Goal: Task Accomplishment & Management: Manage account settings

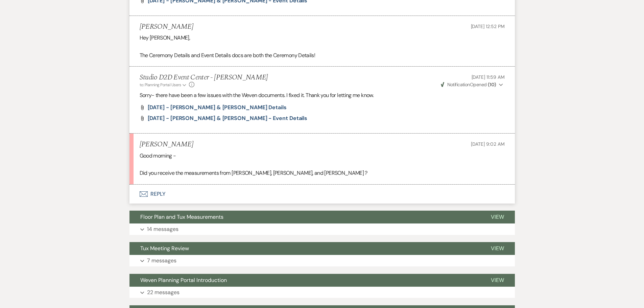
scroll to position [478, 0]
click at [156, 194] on button "Envelope Reply" at bounding box center [321, 193] width 385 height 19
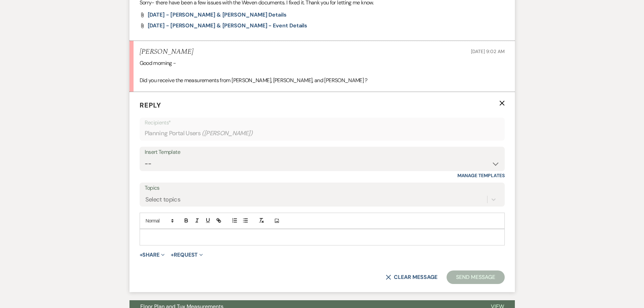
scroll to position [580, 0]
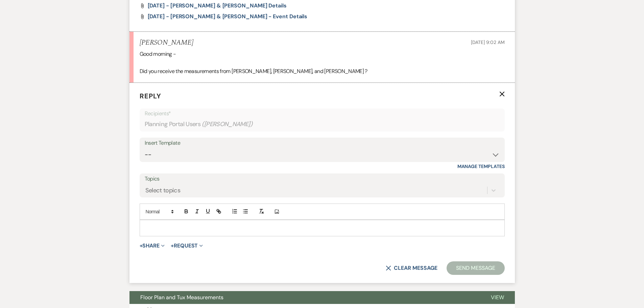
drag, startPoint x: 195, startPoint y: 224, endPoint x: 191, endPoint y: 221, distance: 4.8
click at [195, 224] on p at bounding box center [322, 227] width 354 height 7
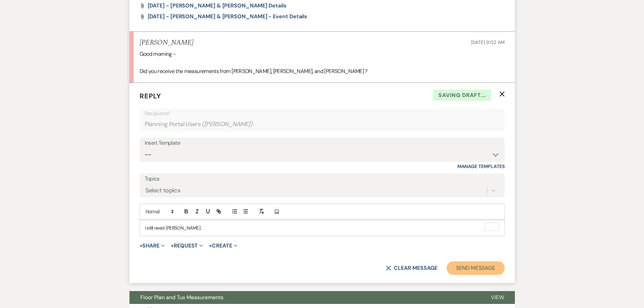
click at [487, 267] on button "Send Message" at bounding box center [475, 268] width 58 height 14
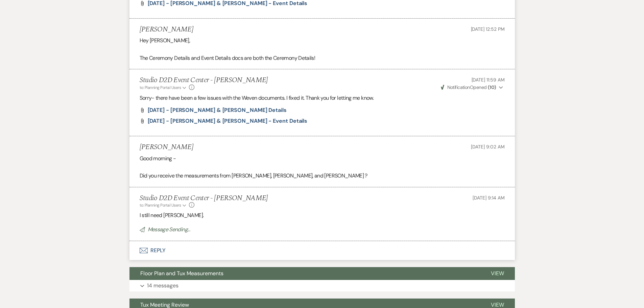
scroll to position [309, 0]
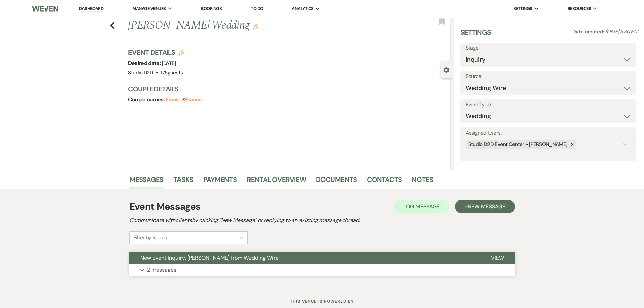
click at [303, 268] on button "Expand 2 messages" at bounding box center [321, 269] width 385 height 11
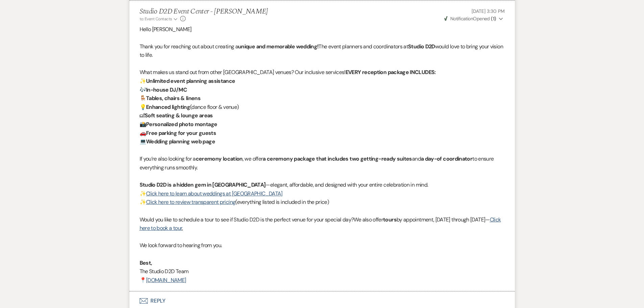
scroll to position [642, 0]
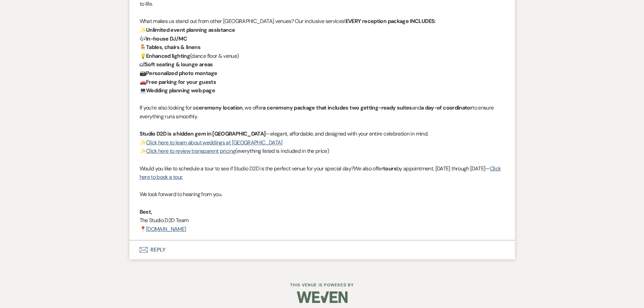
click at [162, 251] on button "Envelope Reply" at bounding box center [321, 249] width 385 height 19
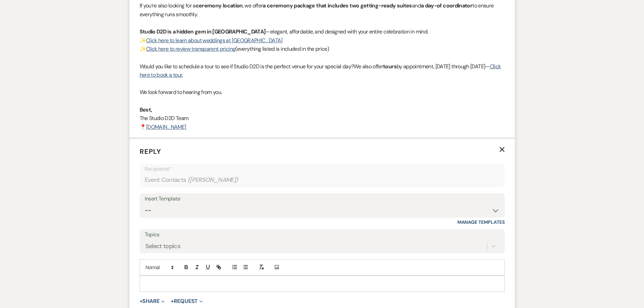
scroll to position [776, 0]
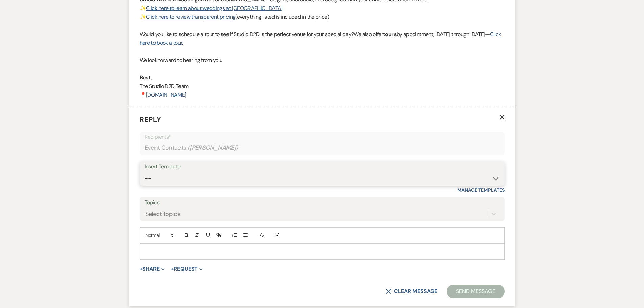
click at [166, 181] on select "-- New Inquiry - message 2 Event Pricing - Non Wedding Weven Planning Portal In…" at bounding box center [322, 178] width 355 height 13
select select "1746"
click at [145, 172] on select "-- New Inquiry - message 2 Event Pricing - Non Wedding Weven Planning Portal In…" at bounding box center [322, 178] width 355 height 13
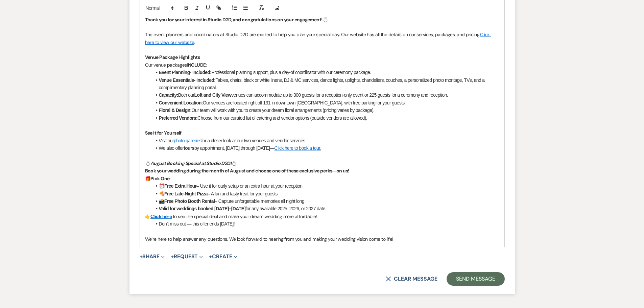
scroll to position [1071, 0]
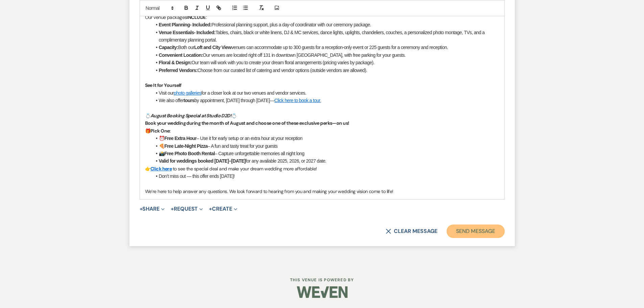
click at [465, 234] on button "Send Message" at bounding box center [475, 231] width 58 height 14
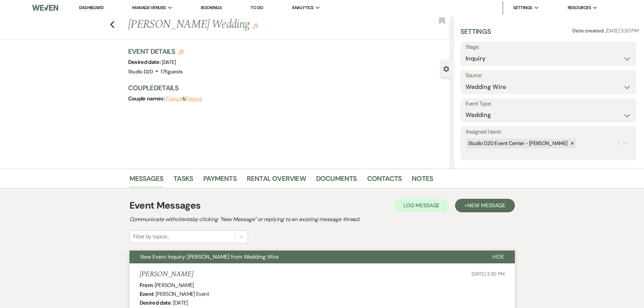
scroll to position [0, 0]
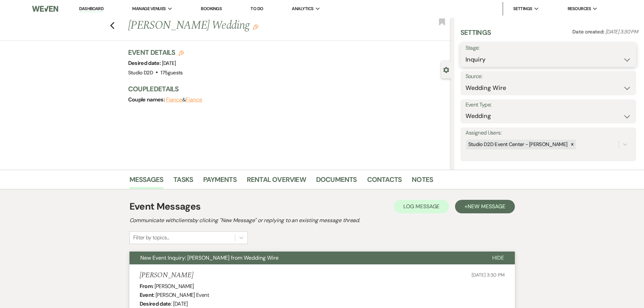
click at [487, 56] on select "Inquiry Follow Up Tour Requested Tour Confirmed Toured Proposal Sent Booked Lost" at bounding box center [548, 59] width 166 height 13
select select "9"
click at [465, 53] on select "Inquiry Follow Up Tour Requested Tour Confirmed Toured Proposal Sent Booked Lost" at bounding box center [548, 59] width 166 height 13
click at [605, 57] on button "Save" at bounding box center [617, 55] width 38 height 14
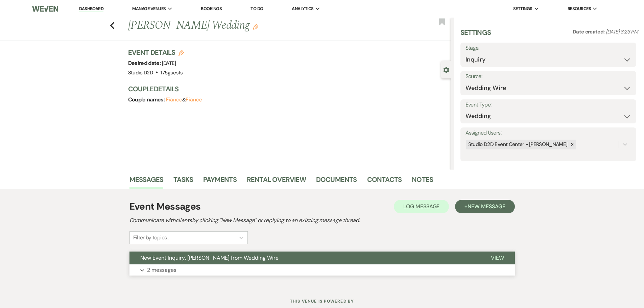
click at [170, 272] on p "2 messages" at bounding box center [161, 270] width 29 height 9
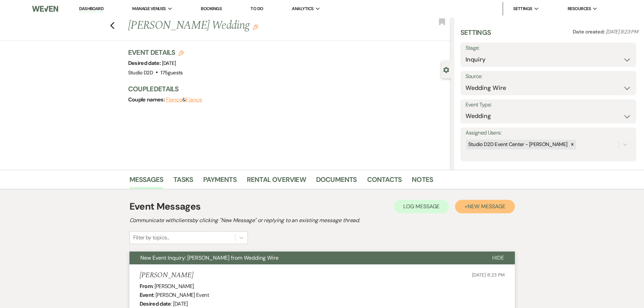
click at [471, 203] on span "New Message" at bounding box center [486, 206] width 38 height 7
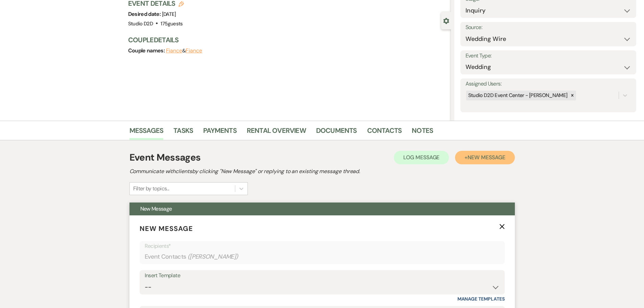
scroll to position [101, 0]
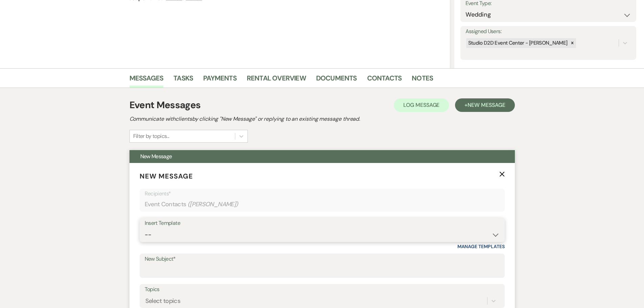
click at [208, 237] on select "-- New Inquiry - message 2 Event Pricing - Non Wedding Weven Planning Portal In…" at bounding box center [322, 234] width 355 height 13
click at [214, 269] on input "New Subject*" at bounding box center [322, 270] width 355 height 13
click at [165, 240] on select "-- New Inquiry - message 2 Event Pricing - Non Wedding Weven Planning Portal In…" at bounding box center [322, 234] width 355 height 13
select select "1746"
click at [145, 228] on select "-- New Inquiry - message 2 Event Pricing - Non Wedding Weven Planning Portal In…" at bounding box center [322, 234] width 355 height 13
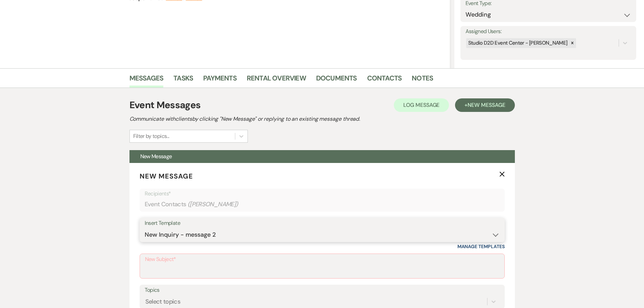
type input "Your Wedding Journey Starts Here at Studio D2D Event Venues"
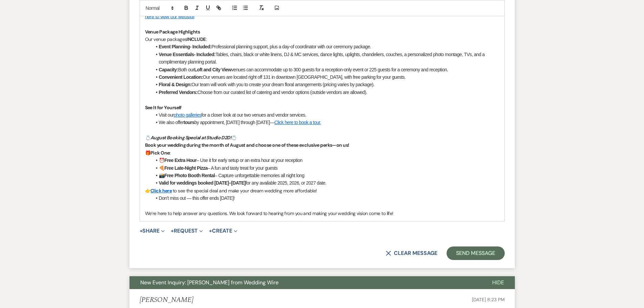
scroll to position [473, 0]
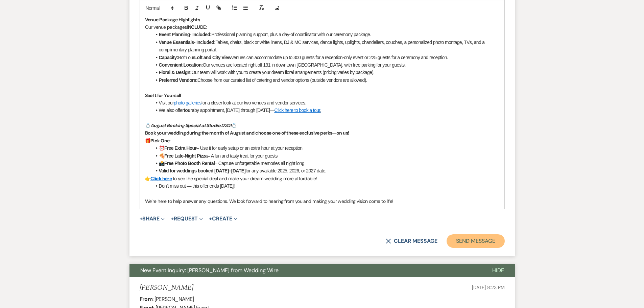
click at [466, 241] on button "Send Message" at bounding box center [475, 241] width 58 height 14
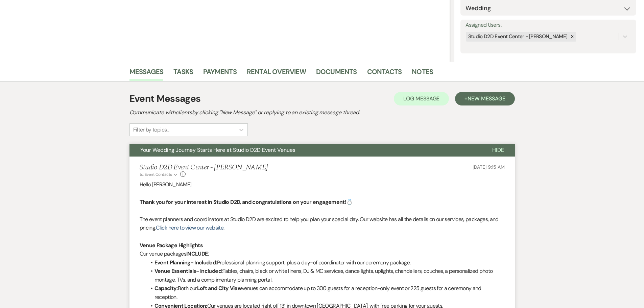
scroll to position [0, 0]
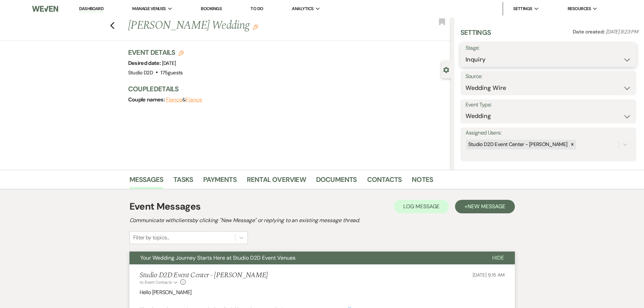
click at [493, 59] on select "Inquiry Follow Up Tour Requested Tour Confirmed Toured Proposal Sent Booked Lost" at bounding box center [548, 59] width 166 height 13
select select "9"
click at [465, 53] on select "Inquiry Follow Up Tour Requested Tour Confirmed Toured Proposal Sent Booked Lost" at bounding box center [548, 59] width 166 height 13
click at [605, 58] on button "Save" at bounding box center [617, 55] width 38 height 14
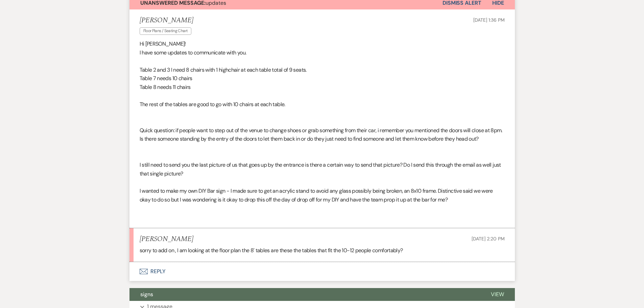
scroll to position [224, 0]
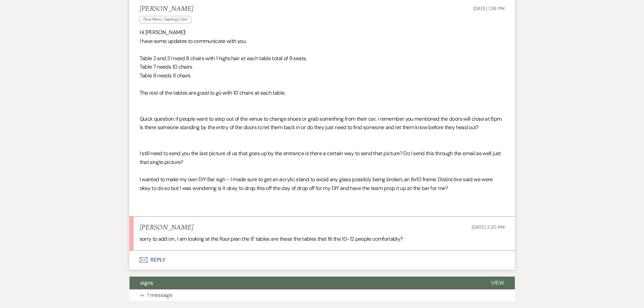
click at [164, 250] on button "Envelope Reply" at bounding box center [321, 259] width 385 height 19
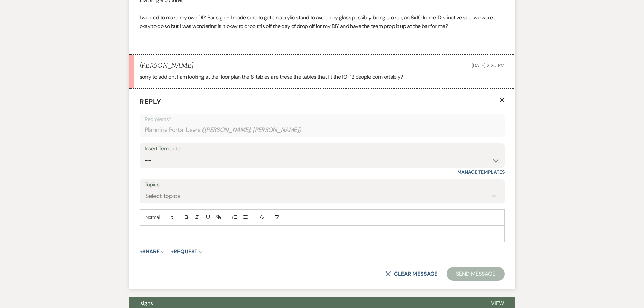
scroll to position [393, 0]
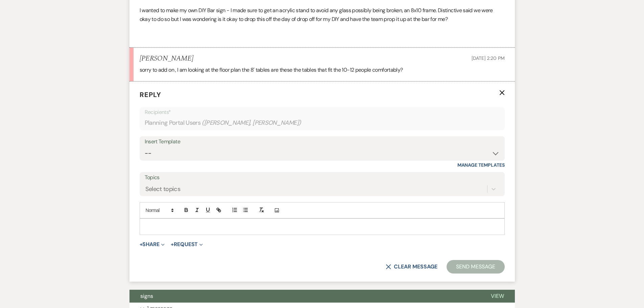
click at [178, 219] on div at bounding box center [322, 227] width 364 height 16
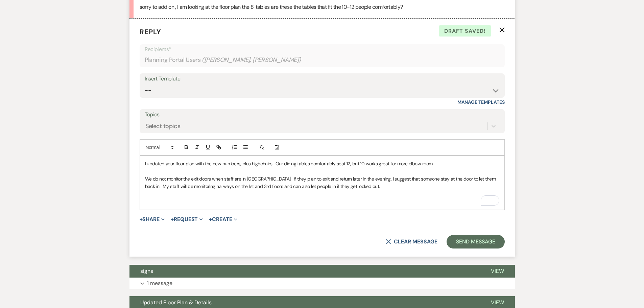
scroll to position [460, 0]
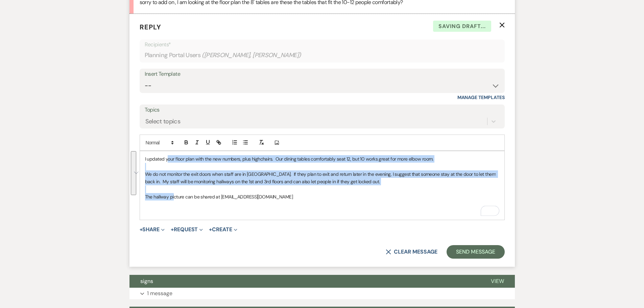
drag, startPoint x: 167, startPoint y: 140, endPoint x: 173, endPoint y: 179, distance: 39.7
click at [173, 179] on div "I updated your floor plan with the new numbers, plus highchairs. Our dining tab…" at bounding box center [322, 185] width 364 height 69
click at [248, 139] on icon "button" at bounding box center [245, 142] width 6 height 6
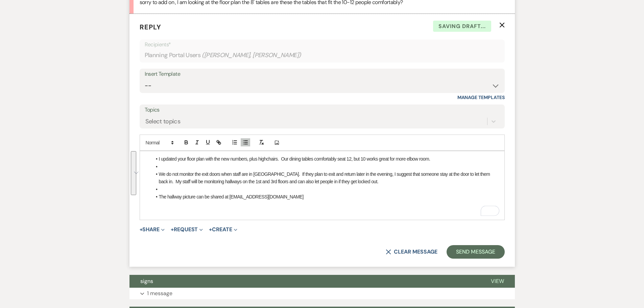
click at [293, 193] on li "The hallway picture can be shared at [EMAIL_ADDRESS][DOMAIN_NAME]" at bounding box center [325, 196] width 347 height 7
click at [224, 163] on li "To enrich screen reader interactions, please activate Accessibility in Grammarl…" at bounding box center [325, 166] width 347 height 7
click at [245, 139] on icon "button" at bounding box center [245, 142] width 6 height 6
click at [229, 185] on li "To enrich screen reader interactions, please activate Accessibility in Grammarl…" at bounding box center [325, 188] width 347 height 7
click at [244, 139] on icon "button" at bounding box center [245, 142] width 6 height 6
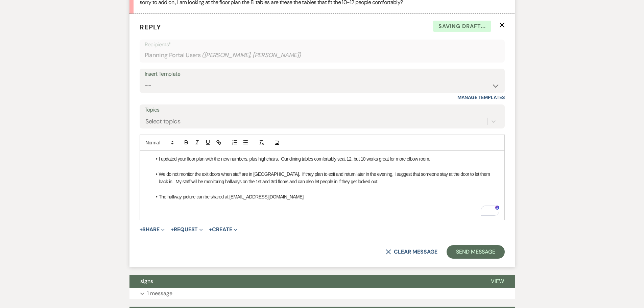
click at [288, 193] on li "The hallway picture can be shared at events@studiod2d.com" at bounding box center [325, 196] width 347 height 7
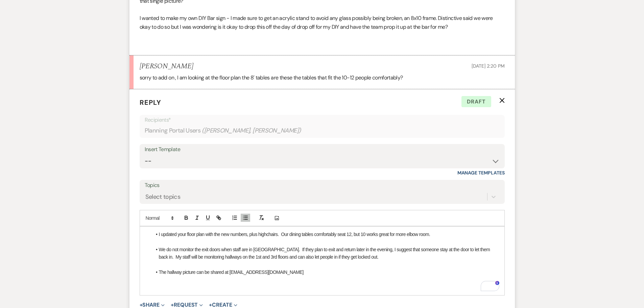
scroll to position [426, 0]
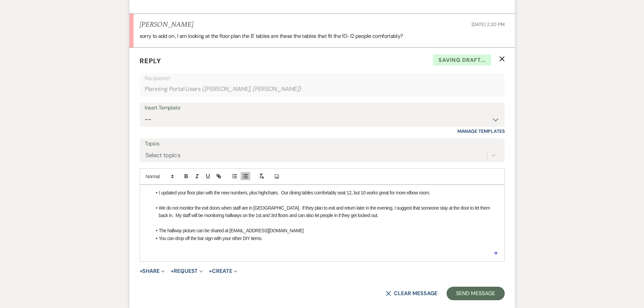
click at [295, 227] on li "The hallway picture can be shared at events@studiod2d.com" at bounding box center [325, 230] width 347 height 7
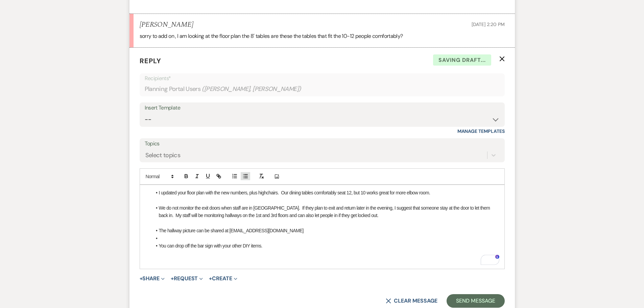
click at [247, 173] on icon "button" at bounding box center [245, 176] width 6 height 6
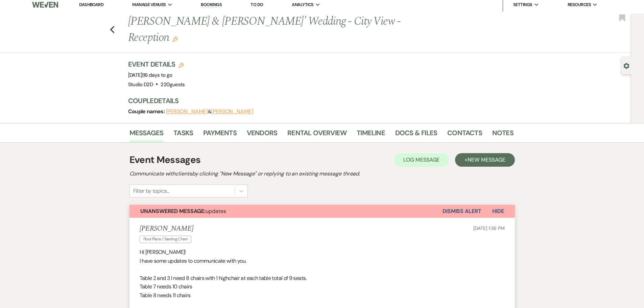
scroll to position [0, 0]
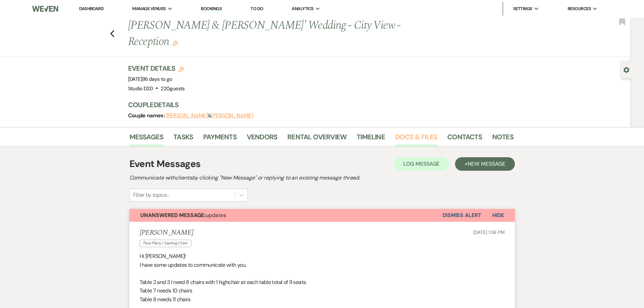
click at [415, 131] on link "Docs & Files" at bounding box center [416, 138] width 42 height 15
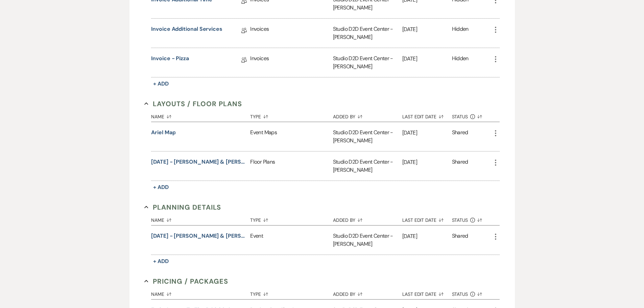
scroll to position [372, 0]
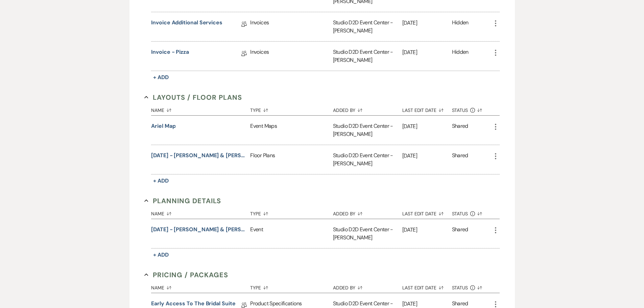
click at [497, 152] on icon "More" at bounding box center [495, 156] width 8 height 8
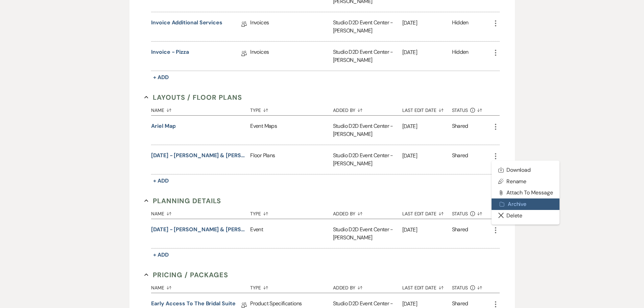
click at [514, 198] on button "Archive Archive" at bounding box center [525, 203] width 68 height 11
click at [512, 198] on button "Archive Archive" at bounding box center [525, 203] width 68 height 11
click at [569, 150] on div "Messages Tasks Payments Vendors Rental Overview Timeline Docs & Files Contacts …" at bounding box center [322, 144] width 644 height 779
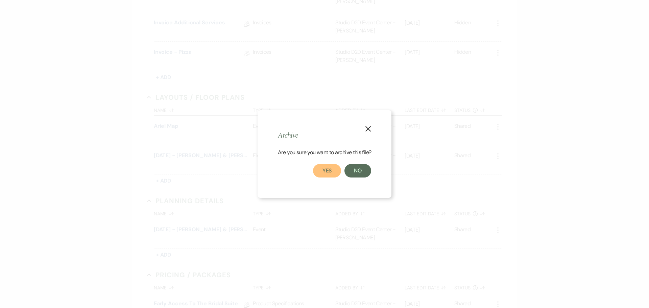
click at [329, 170] on button "Yes" at bounding box center [327, 171] width 28 height 14
click at [370, 129] on icon "X" at bounding box center [368, 129] width 6 height 6
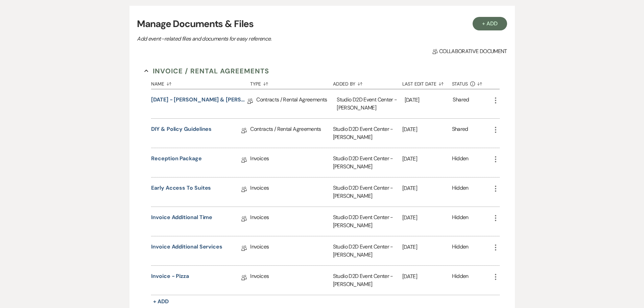
scroll to position [135, 0]
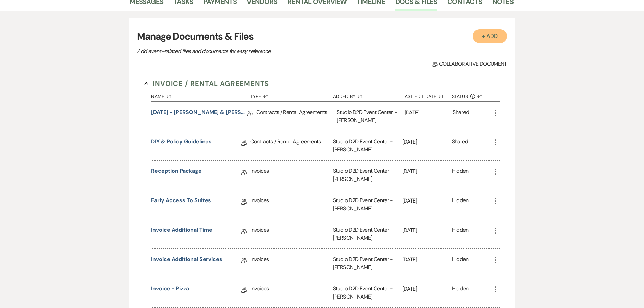
click at [491, 29] on button "+ Add" at bounding box center [489, 36] width 34 height 14
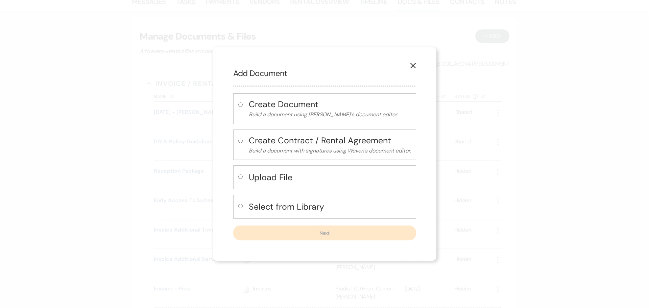
click at [283, 178] on h4 "Upload File" at bounding box center [330, 177] width 162 height 12
radio input "true"
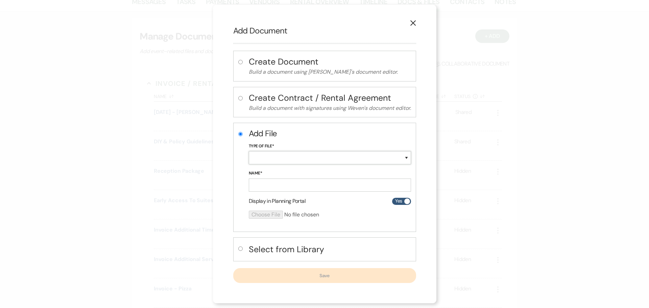
click at [278, 161] on select "Special Event Insurance Vendor Certificate of Insurance Contracts / Rental Agre…" at bounding box center [330, 157] width 162 height 13
select select "24"
click at [249, 151] on select "Special Event Insurance Vendor Certificate of Insurance Contracts / Rental Agre…" at bounding box center [330, 157] width 162 height 13
click at [281, 181] on input "Name*" at bounding box center [330, 184] width 162 height 13
paste input "09-06-25 - Carla & Juan- Floor Plan"
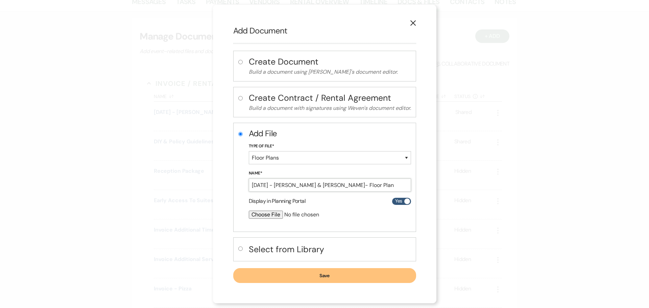
type input "09-06-25 - Carla & Juan- Floor Plan"
click at [270, 216] on input "file" at bounding box center [312, 214] width 126 height 8
type input "C:\fakepath\09-06-25 - Carla & Juan- Floor Plan - Studio D2D (1).pdf"
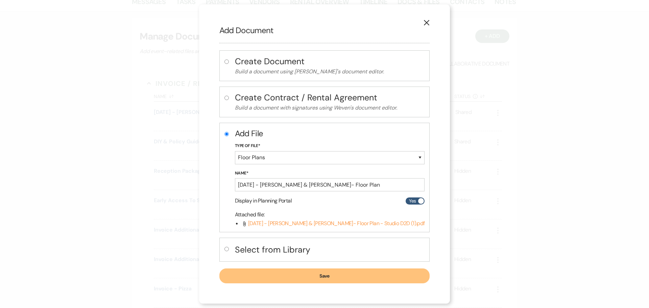
click at [337, 278] on button "Save" at bounding box center [324, 275] width 210 height 15
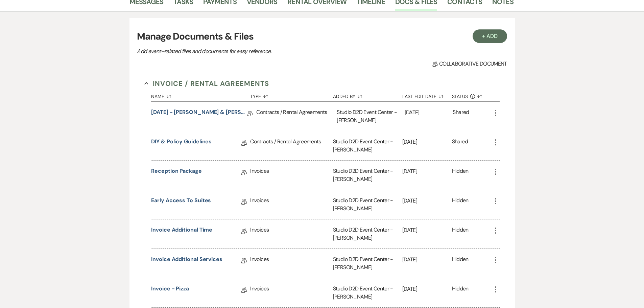
scroll to position [0, 0]
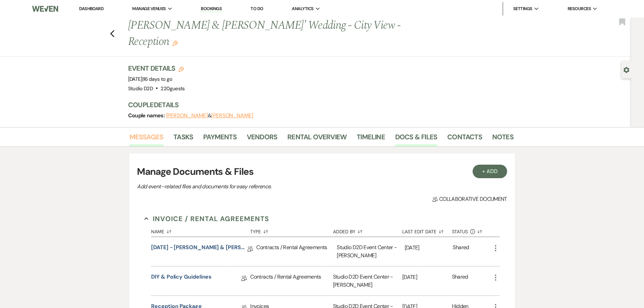
click at [153, 131] on link "Messages" at bounding box center [146, 138] width 34 height 15
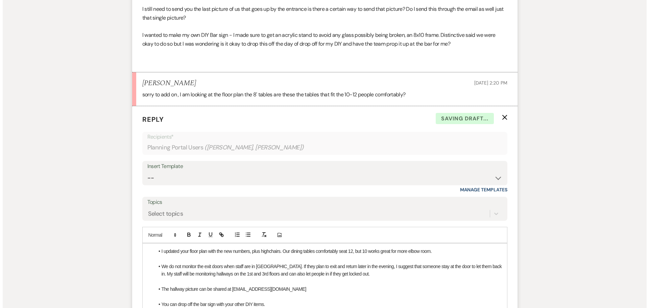
scroll to position [465, 0]
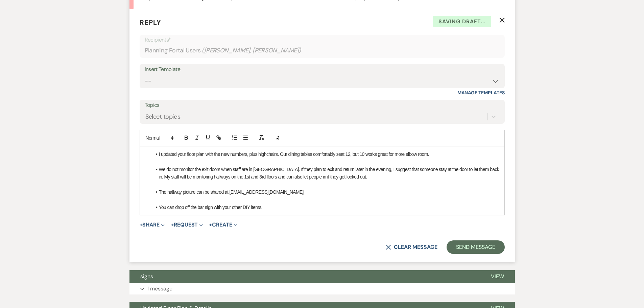
click at [153, 222] on button "+ Share Expand" at bounding box center [152, 224] width 25 height 5
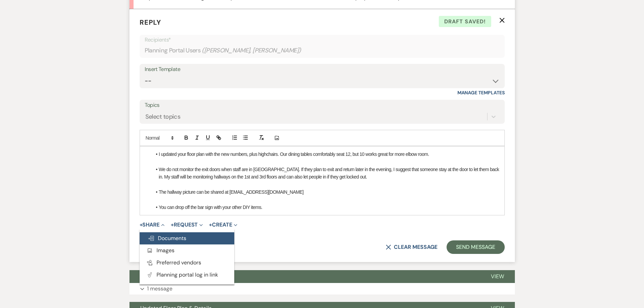
click at [162, 234] on span "Doc Upload Documents" at bounding box center [167, 237] width 39 height 7
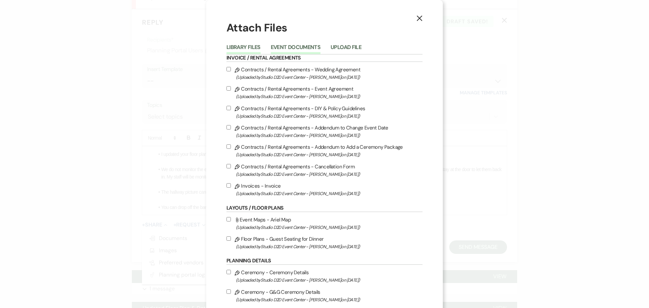
click at [293, 45] on button "Event Documents" at bounding box center [296, 49] width 50 height 9
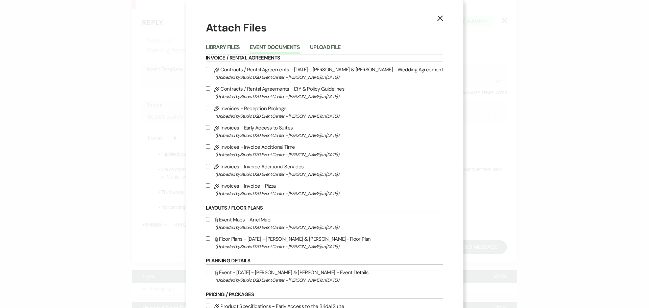
click at [279, 241] on label "Attach File Floor Plans - 09-06-25 - Carla & Juan- Floor Plan (Uploaded by Stud…" at bounding box center [324, 242] width 237 height 16
click at [210, 241] on input "Attach File Floor Plans - 09-06-25 - Carla & Juan- Floor Plan (Uploaded by Stud…" at bounding box center [208, 238] width 4 height 4
checkbox input "true"
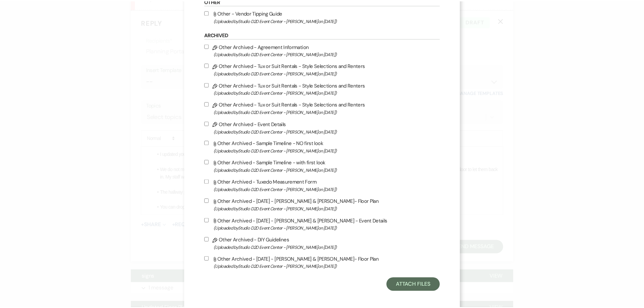
scroll to position [408, 0]
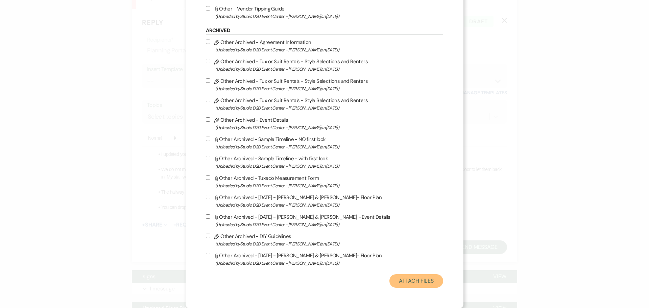
click at [389, 283] on button "Attach Files" at bounding box center [416, 281] width 54 height 14
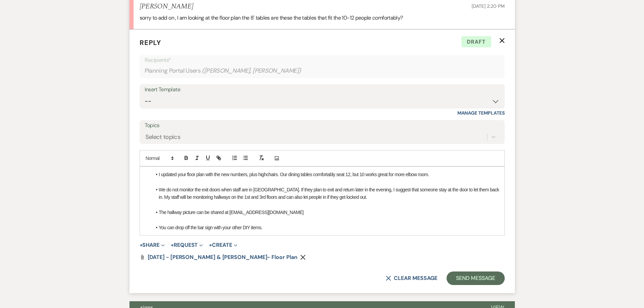
scroll to position [465, 0]
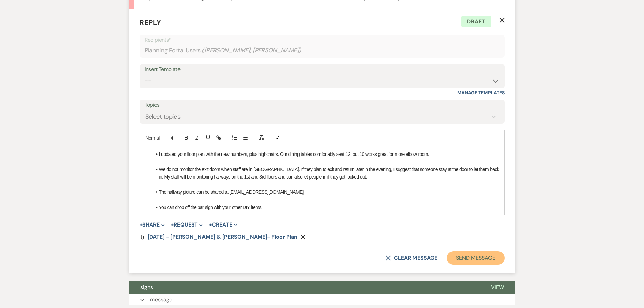
click at [469, 251] on button "Send Message" at bounding box center [475, 258] width 58 height 14
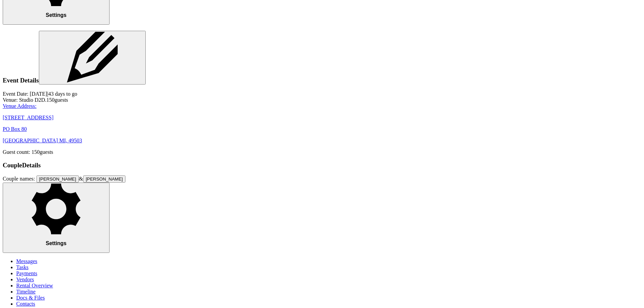
scroll to position [695, 0]
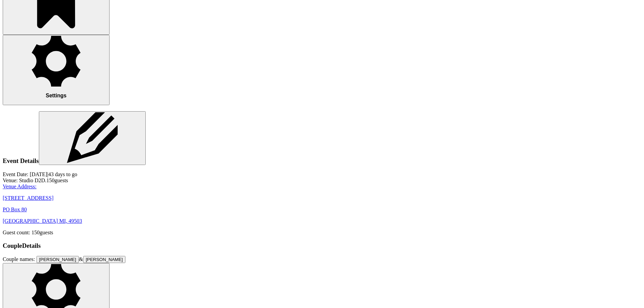
scroll to position [391, 0]
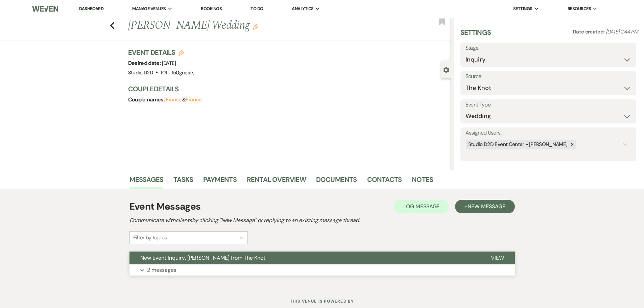
click at [170, 270] on p "2 messages" at bounding box center [161, 270] width 29 height 9
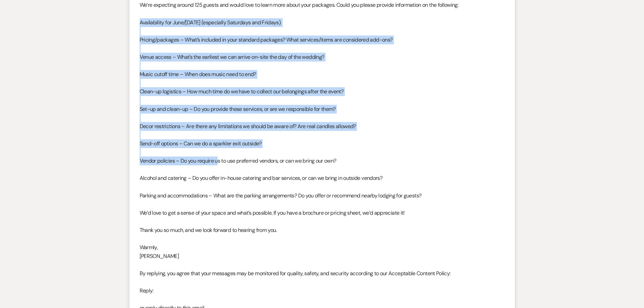
scroll to position [439, 0]
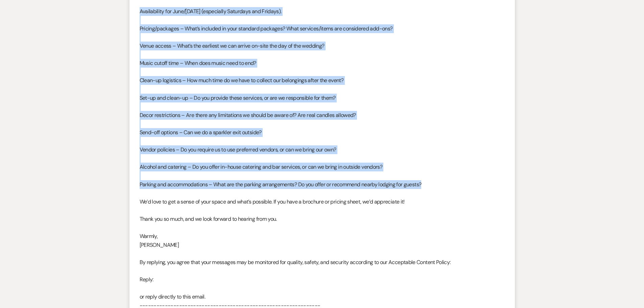
drag, startPoint x: 141, startPoint y: 45, endPoint x: 425, endPoint y: 188, distance: 317.8
click at [425, 188] on div "From : [PERSON_NAME] Event : [PERSON_NAME] Event Desired date : [DATE] Anticipa…" at bounding box center [322, 137] width 365 height 588
copy div "Availability for June/[DATE] (especially Saturdays and Fridays). Pricing/packag…"
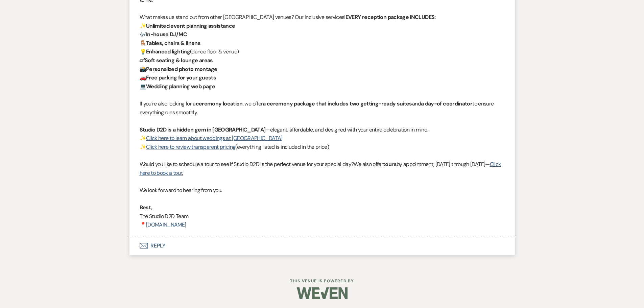
scroll to position [932, 0]
click at [163, 246] on button "Envelope Reply" at bounding box center [321, 244] width 385 height 19
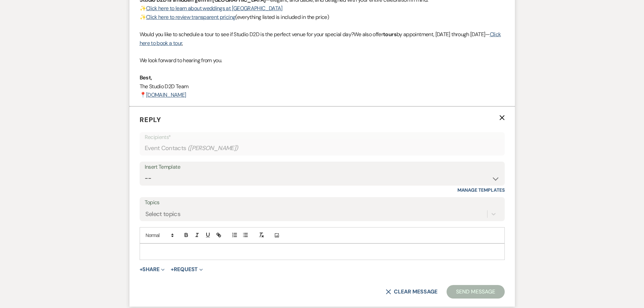
scroll to position [1122, 0]
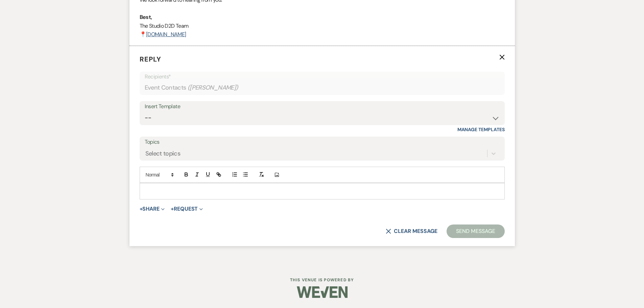
click at [212, 188] on p at bounding box center [322, 190] width 354 height 7
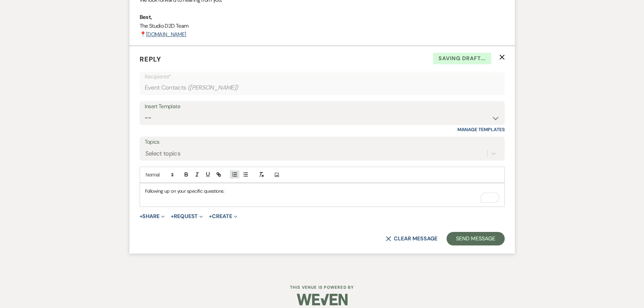
click at [233, 177] on icon "button" at bounding box center [234, 174] width 6 height 6
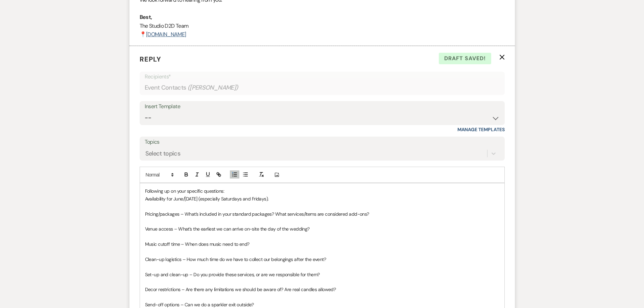
click at [293, 202] on p "Availability for June/July 2026 (especially Saturdays and Fridays)." at bounding box center [322, 198] width 354 height 7
click at [279, 198] on span "Availability for June/July 2026 (especially Saturdays and Fridays). - Click her…" at bounding box center [238, 199] width 186 height 6
click at [221, 175] on icon "button" at bounding box center [219, 174] width 6 height 6
paste input "[URL][DOMAIN_NAME]"
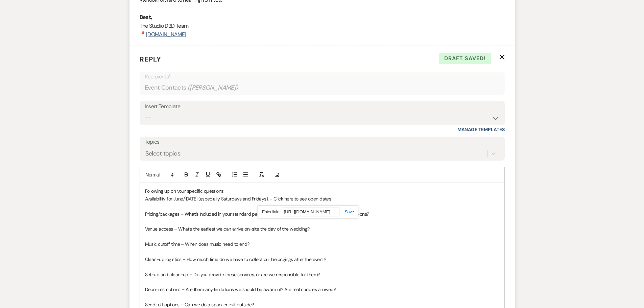
click at [349, 213] on link at bounding box center [346, 211] width 15 height 5
click at [385, 212] on p "Pricing/packages – What’s included in your standard packages? What services/ite…" at bounding box center [322, 213] width 354 height 7
click at [373, 215] on span "Pricing/packages – What’s included in your standard packages? What services/ite…" at bounding box center [310, 214] width 330 height 6
click at [222, 176] on button "button" at bounding box center [218, 174] width 9 height 8
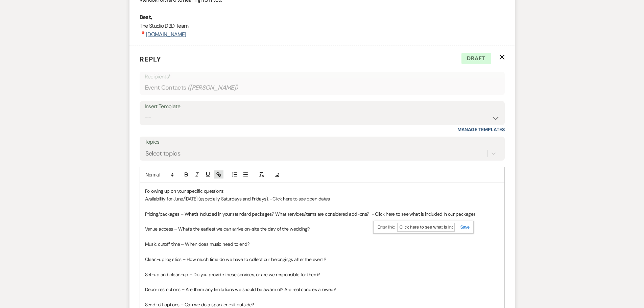
paste input "https://studiod2d.com/event-packages/"
click at [466, 225] on link at bounding box center [461, 226] width 15 height 5
click at [378, 231] on p "Venue access – What’s the earliest we can arrive on-site the day of the wedding?" at bounding box center [322, 228] width 354 height 7
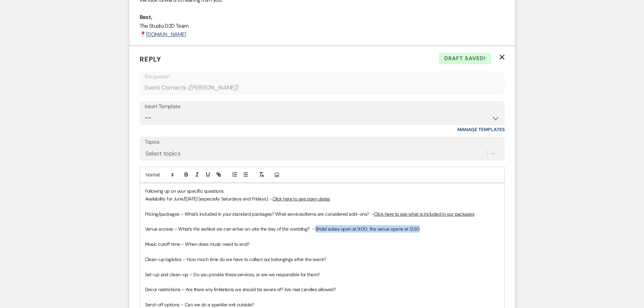
click at [314, 228] on span "Venue access – What’s the earliest we can arrive on-site the day of the wedding…" at bounding box center [282, 229] width 275 height 6
click at [186, 171] on icon "button" at bounding box center [186, 174] width 6 height 6
click at [262, 245] on p "Music cutoff time – When does music need to end?" at bounding box center [322, 243] width 354 height 7
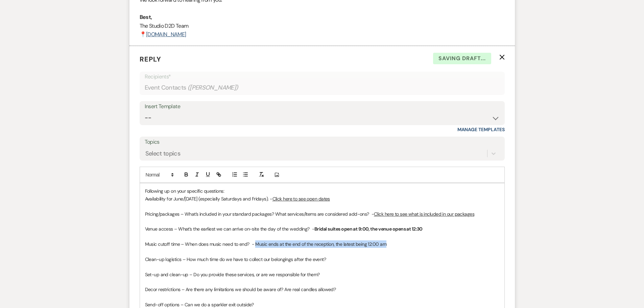
click at [255, 244] on span "Music cutoff time – When does music need to end? - Music ends at the end of the…" at bounding box center [265, 244] width 241 height 6
click at [186, 177] on icon "button" at bounding box center [186, 174] width 6 height 6
click at [342, 259] on p "Clean-up logistics – How much time do we have to collect our belongings after t…" at bounding box center [322, 258] width 354 height 7
click at [186, 175] on icon "button" at bounding box center [186, 175] width 3 height 2
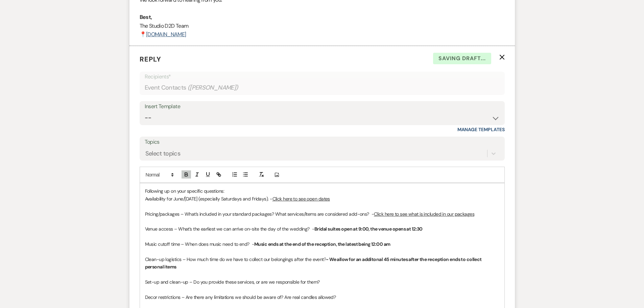
click at [328, 283] on p "Set-up and clean-up – Do you provide these services, or are we responsible for …" at bounding box center [322, 281] width 354 height 7
click at [186, 175] on icon "button" at bounding box center [186, 174] width 6 height 6
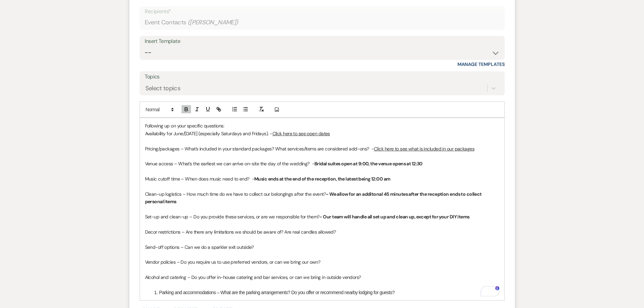
scroll to position [1189, 0]
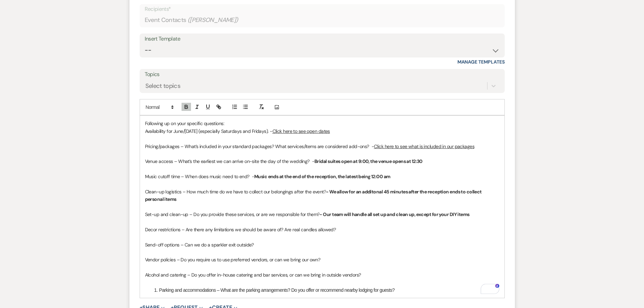
click at [343, 230] on p "Decor restrictions – Are there any limitations we should be aware of? Are real …" at bounding box center [322, 229] width 354 height 7
click at [190, 109] on button "button" at bounding box center [185, 107] width 9 height 8
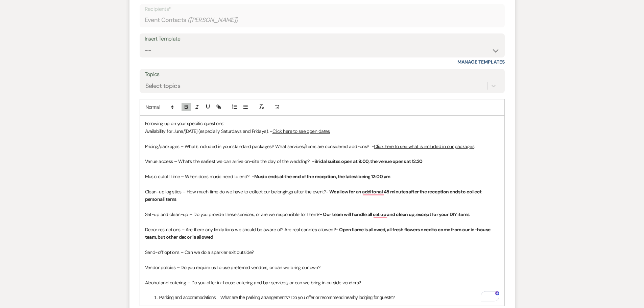
click at [179, 238] on strong "- Open flame is allowed, all fresh flowers need to come from our in-house team,…" at bounding box center [318, 233] width 346 height 14
click at [268, 252] on p "Send-off options – Can we do a sparkler exit outside?" at bounding box center [322, 251] width 354 height 7
click at [186, 108] on icon "button" at bounding box center [186, 108] width 3 height 2
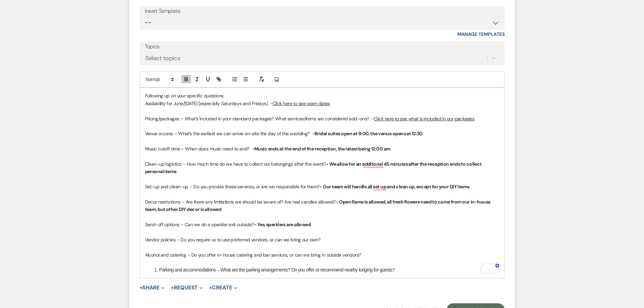
scroll to position [1223, 0]
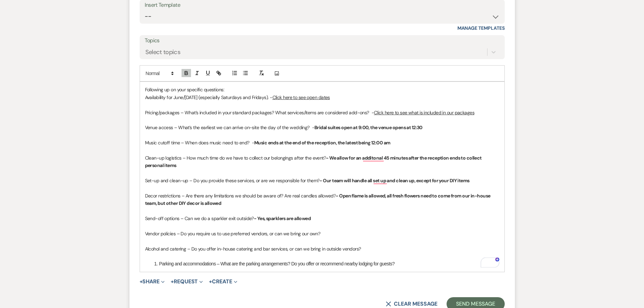
click at [327, 232] on p "Vendor policies – Do you require us to use preferred vendors, or can we bring o…" at bounding box center [322, 233] width 354 height 7
click at [188, 75] on icon "button" at bounding box center [186, 73] width 6 height 6
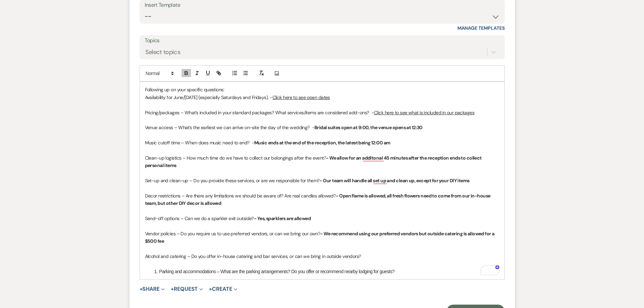
click at [368, 256] on p "Alcohol and catering – Do you offer in-house catering and bar services, or can …" at bounding box center [322, 255] width 354 height 7
click at [186, 73] on icon "button" at bounding box center [186, 74] width 3 height 2
click at [366, 257] on span "Alcohol and catering – Do you offer in-house catering and bar services, or can …" at bounding box center [315, 256] width 341 height 6
click at [364, 257] on span "Alcohol and catering – Do you offer in-house catering and bar services, or can …" at bounding box center [315, 256] width 341 height 6
click at [219, 74] on icon "button" at bounding box center [219, 73] width 6 height 6
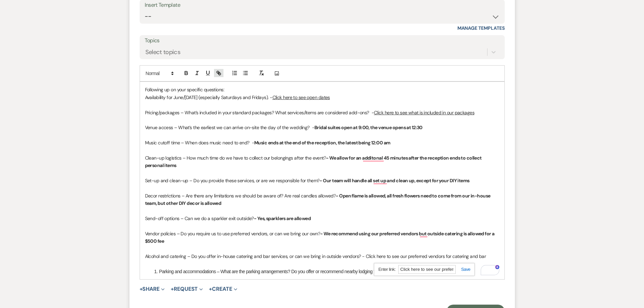
paste input "https://studiod2d.com/preferred-vendors/"
type input "https://studiod2d.com/preferred-vendors/"
click at [464, 267] on link at bounding box center [462, 269] width 15 height 5
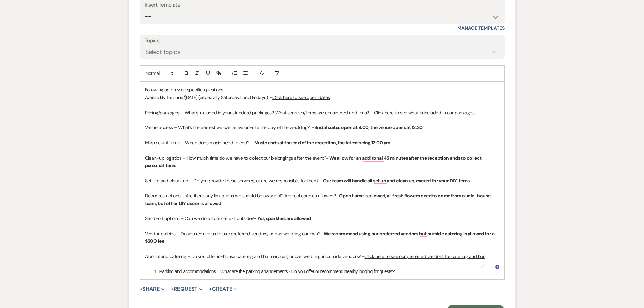
click at [437, 271] on li "Parking and accommodations – What are the parking arrangements? Do you offer or…" at bounding box center [325, 271] width 347 height 7
click at [159, 272] on span "Parking and accommodations – What are the parking arrangements? Do you offer or…" at bounding box center [276, 271] width 235 height 5
click at [402, 270] on p "Parking and accommodations – What are the parking arrangements? Do you offer or…" at bounding box center [322, 271] width 354 height 7
click at [186, 73] on icon "button" at bounding box center [186, 73] width 6 height 6
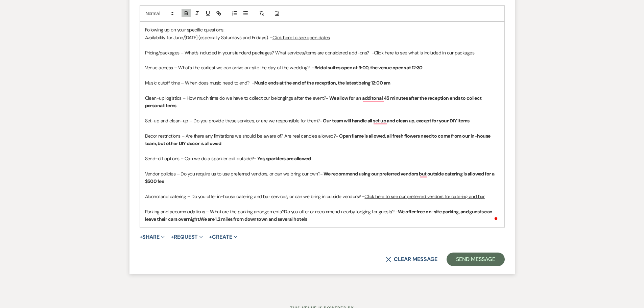
scroll to position [1291, 0]
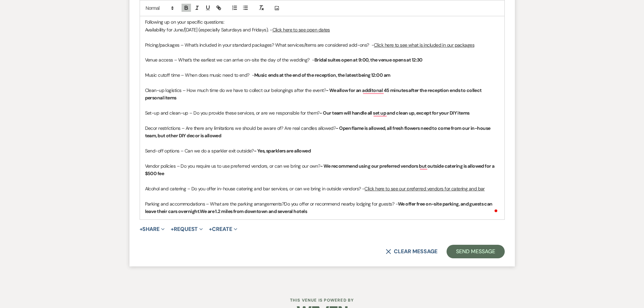
click at [340, 213] on p "Parking and accommodations – What are the parking arrangements? Do you offer or…" at bounding box center [322, 207] width 354 height 15
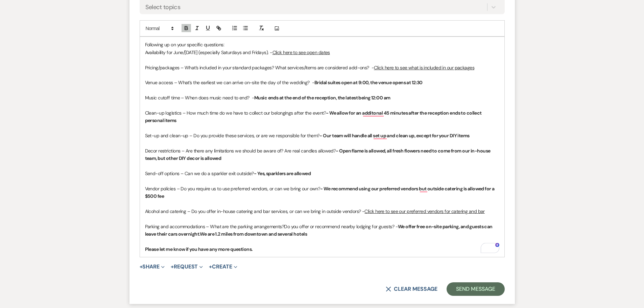
scroll to position [1257, 0]
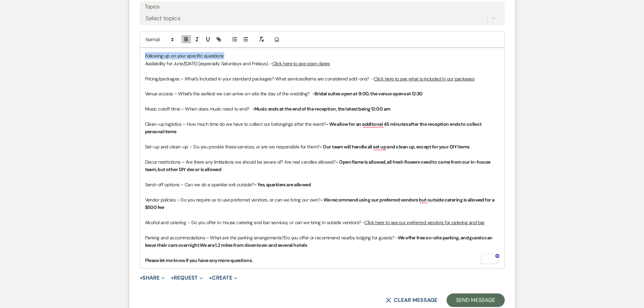
drag, startPoint x: 232, startPoint y: 57, endPoint x: 145, endPoint y: 57, distance: 86.8
click at [145, 57] on p "Following up on your specific questions:" at bounding box center [322, 55] width 354 height 7
click at [185, 38] on icon "button" at bounding box center [186, 39] width 6 height 6
click at [463, 297] on button "Send Message" at bounding box center [475, 300] width 58 height 14
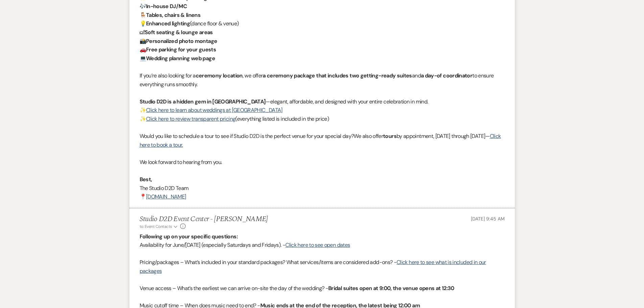
scroll to position [1076, 0]
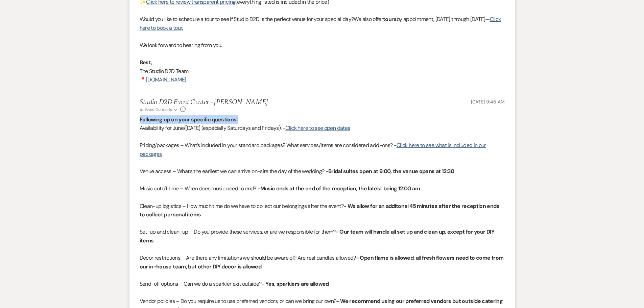
drag, startPoint x: 240, startPoint y: 118, endPoint x: 140, endPoint y: 120, distance: 99.7
click at [140, 120] on p "Following up on your specific questions:" at bounding box center [322, 119] width 365 height 9
copy strong "Following up on your specific questions:"
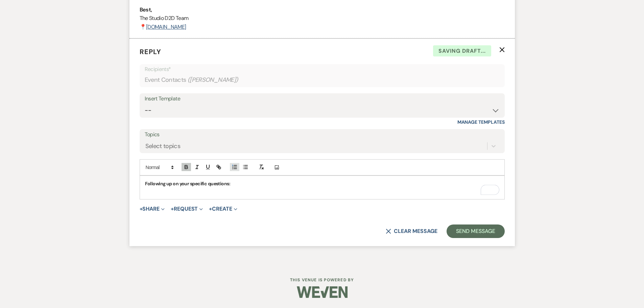
click at [233, 170] on icon "button" at bounding box center [234, 167] width 6 height 6
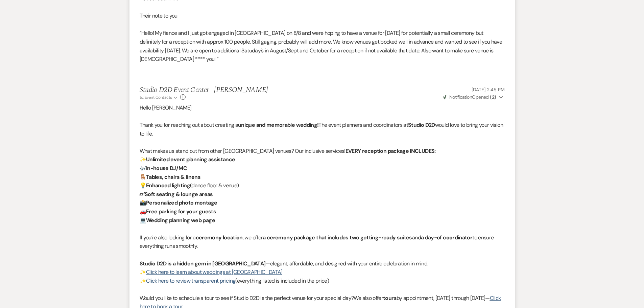
scroll to position [612, 0]
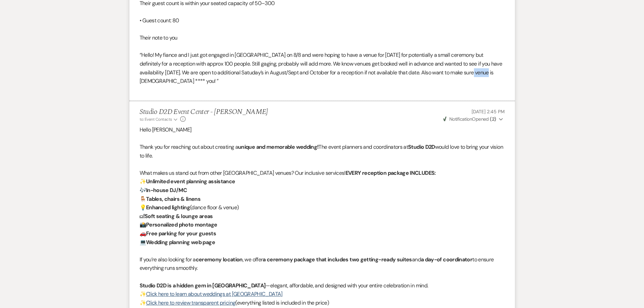
drag, startPoint x: 488, startPoint y: 99, endPoint x: 471, endPoint y: 98, distance: 16.9
copy div "[DEMOGRAPHIC_DATA]"
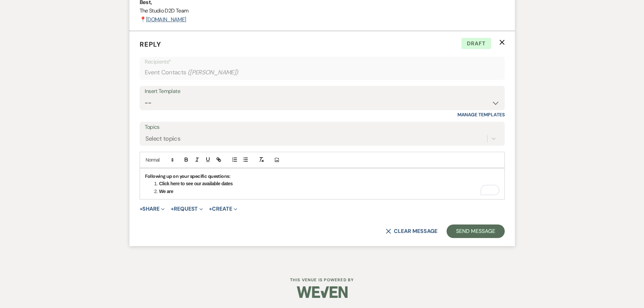
scroll to position [998, 0]
click at [191, 190] on li "We are" at bounding box center [325, 191] width 347 height 7
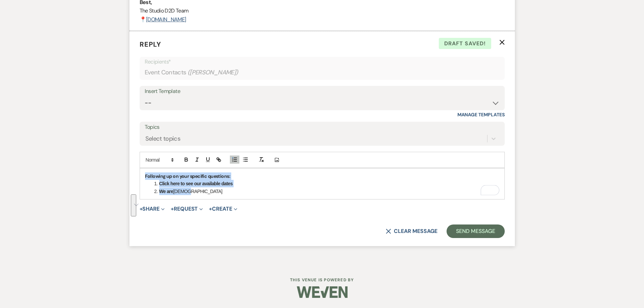
drag, startPoint x: 199, startPoint y: 191, endPoint x: 145, endPoint y: 178, distance: 56.3
click at [145, 178] on div "Following up on your specific questions: Click here to see our available dates …" at bounding box center [322, 183] width 364 height 31
copy div "Following up on your specific questions: Click here to see our available dates …"
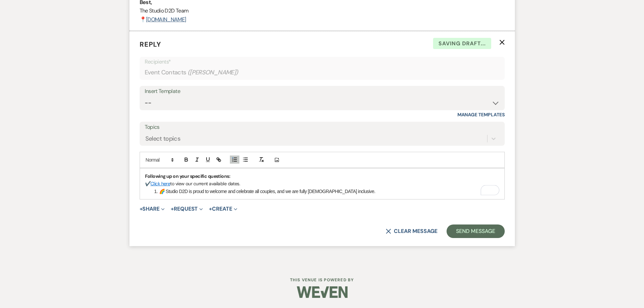
click at [160, 193] on li "🌈 Studio D2D is proud to welcome and celebrate all couples, and we are fully [D…" at bounding box center [325, 191] width 347 height 7
click at [243, 159] on line "button" at bounding box center [243, 159] width 0 height 0
click at [169, 184] on link "Click here" at bounding box center [160, 183] width 20 height 6
click at [169, 196] on link at bounding box center [165, 196] width 15 height 5
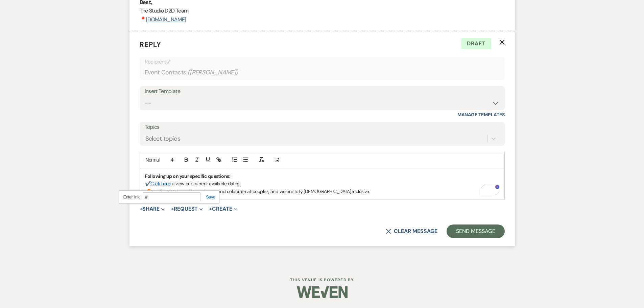
paste input "[URL][DOMAIN_NAME]"
type input "[URL][DOMAIN_NAME]"
click at [211, 195] on link at bounding box center [207, 196] width 15 height 5
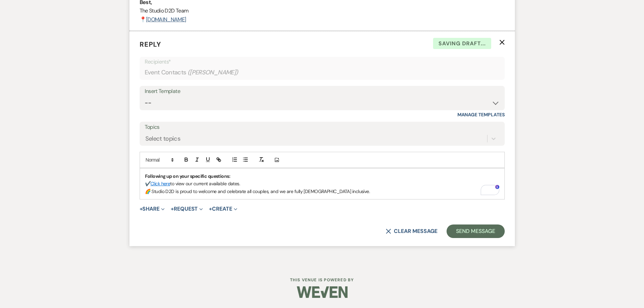
click at [266, 183] on p "✔️ Click here to view our current available dates." at bounding box center [322, 183] width 354 height 7
click at [467, 232] on button "Send Message" at bounding box center [475, 231] width 58 height 14
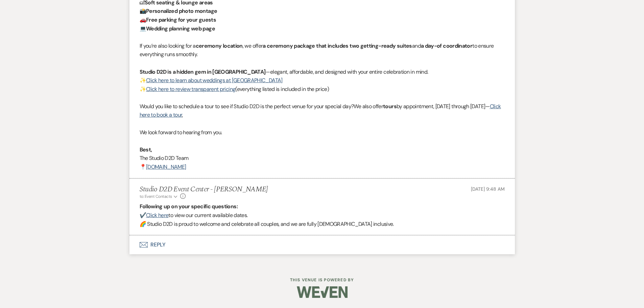
scroll to position [851, 0]
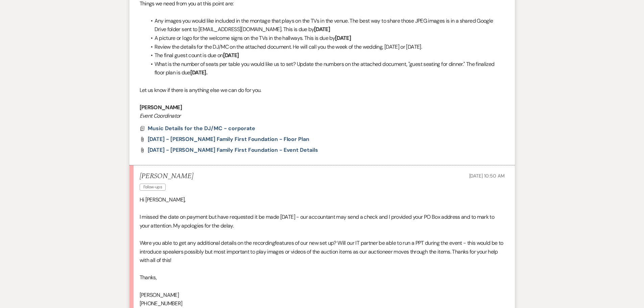
scroll to position [77, 0]
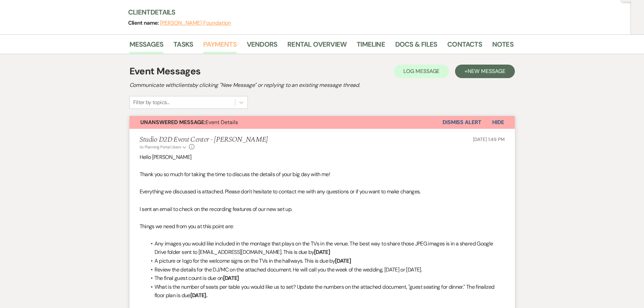
click at [217, 46] on link "Payments" at bounding box center [219, 46] width 33 height 15
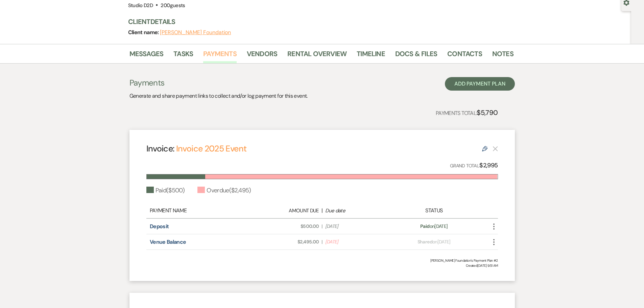
scroll to position [68, 0]
click at [152, 56] on link "Messages" at bounding box center [146, 55] width 34 height 15
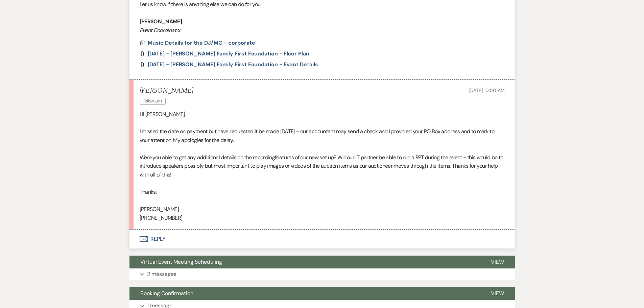
scroll to position [385, 0]
click at [164, 238] on button "Envelope Reply" at bounding box center [321, 238] width 385 height 19
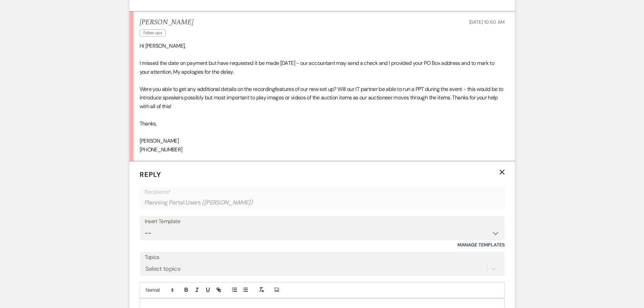
scroll to position [521, 0]
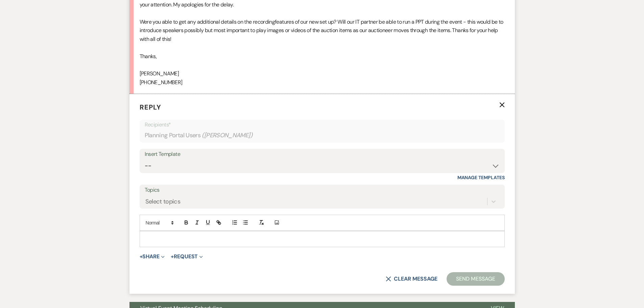
click at [190, 237] on p at bounding box center [322, 238] width 354 height 7
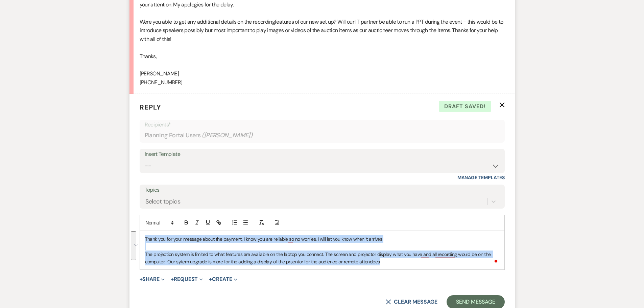
copy div "Thank you for your message about the payment. I know you are reliable so no wor…"
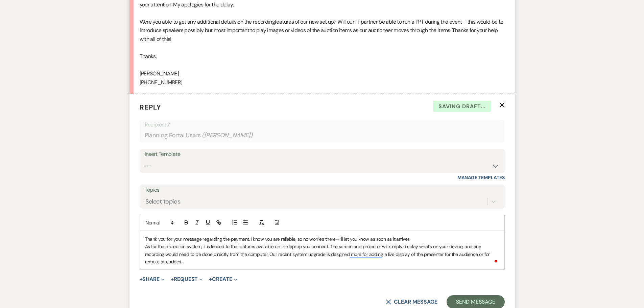
click at [422, 241] on p "Thank you for your message regarding the payment. I know you are reliable, so n…" at bounding box center [322, 238] width 354 height 7
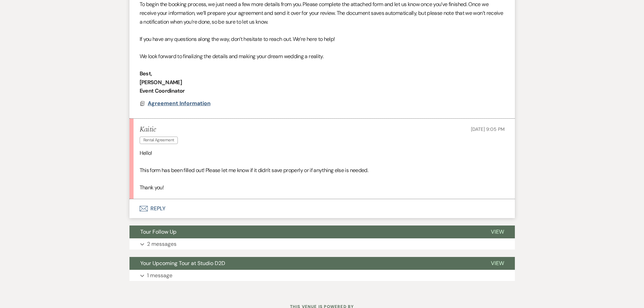
click at [173, 104] on span "Agreement Information" at bounding box center [179, 103] width 63 height 7
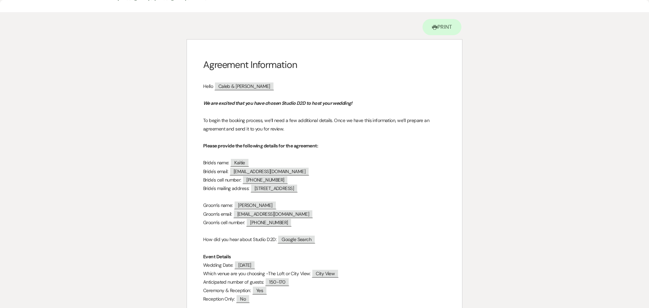
scroll to position [34, 0]
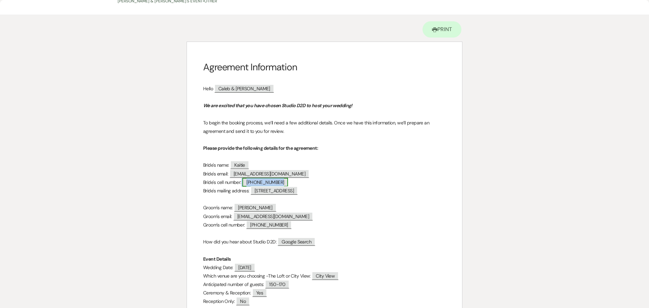
click at [266, 182] on span "[PHONE_NUMBER]" at bounding box center [265, 182] width 46 height 9
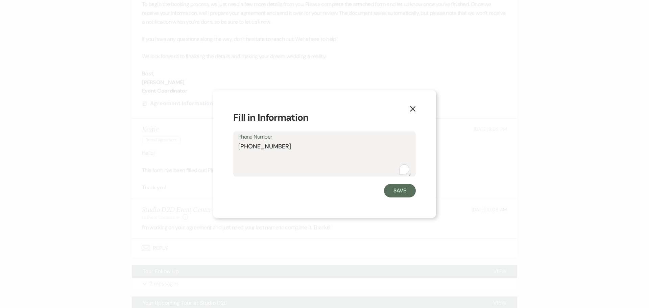
drag, startPoint x: 279, startPoint y: 147, endPoint x: 238, endPoint y: 146, distance: 41.9
click at [238, 146] on div "Phone Number [PHONE_NUMBER]" at bounding box center [324, 153] width 182 height 45
click at [404, 192] on button "Save" at bounding box center [400, 191] width 32 height 14
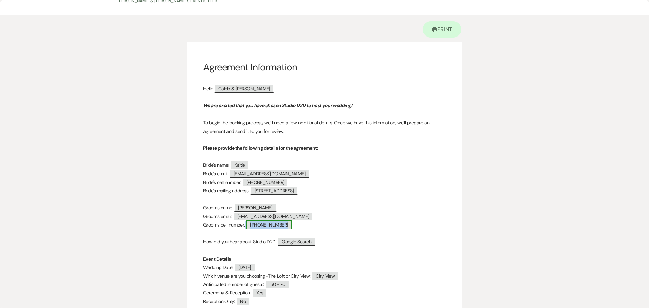
click at [271, 226] on span "[PHONE_NUMBER]" at bounding box center [269, 224] width 46 height 9
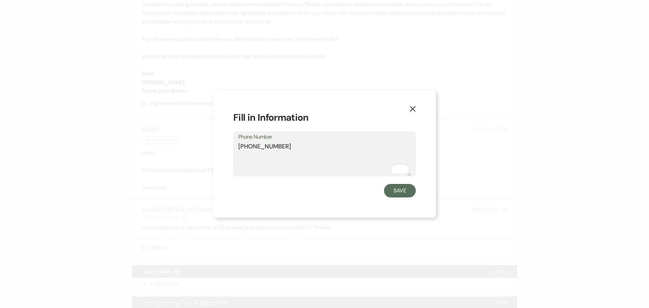
drag, startPoint x: 278, startPoint y: 147, endPoint x: 233, endPoint y: 144, distance: 45.7
click at [233, 145] on div "Phone Number [PHONE_NUMBER]" at bounding box center [324, 153] width 182 height 45
drag, startPoint x: 394, startPoint y: 191, endPoint x: 367, endPoint y: 173, distance: 32.4
click at [394, 191] on button "Save" at bounding box center [400, 191] width 32 height 14
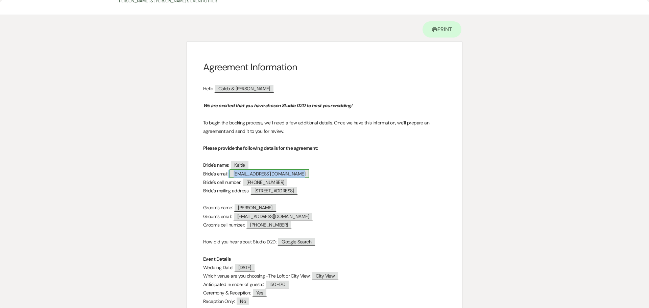
click at [264, 175] on span "[EMAIL_ADDRESS][DOMAIN_NAME]" at bounding box center [269, 173] width 80 height 9
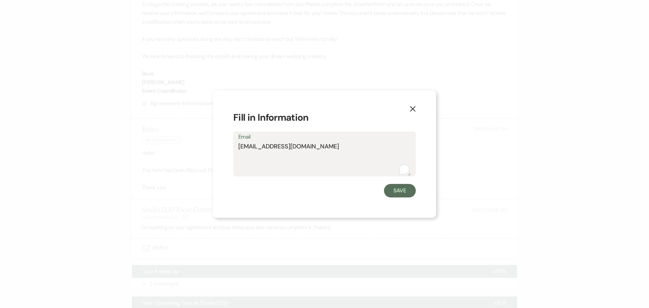
drag, startPoint x: 319, startPoint y: 149, endPoint x: 238, endPoint y: 145, distance: 80.5
click at [238, 145] on textarea "[EMAIL_ADDRESS][DOMAIN_NAME]" at bounding box center [324, 159] width 172 height 34
click at [402, 190] on button "Save" at bounding box center [400, 191] width 32 height 14
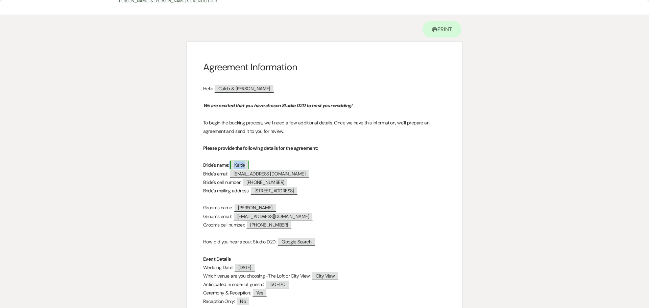
click at [242, 165] on span "Kaitie" at bounding box center [239, 164] width 19 height 9
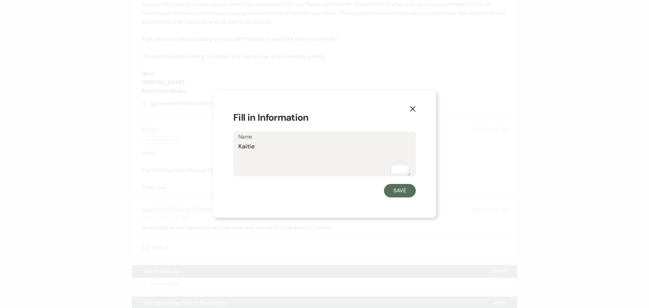
drag, startPoint x: 261, startPoint y: 146, endPoint x: 239, endPoint y: 144, distance: 22.5
click at [239, 144] on textarea "Kaitie" at bounding box center [324, 159] width 172 height 34
click at [396, 190] on button "Save" at bounding box center [400, 191] width 32 height 14
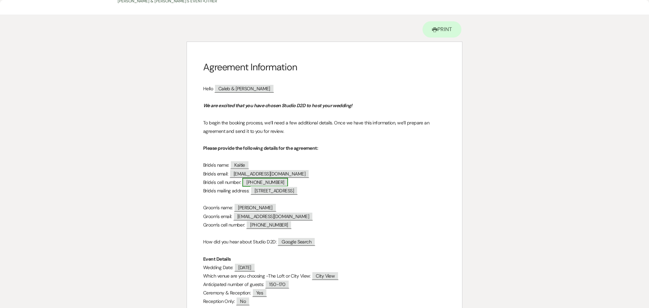
click at [266, 184] on span "[PHONE_NUMBER]" at bounding box center [265, 182] width 46 height 9
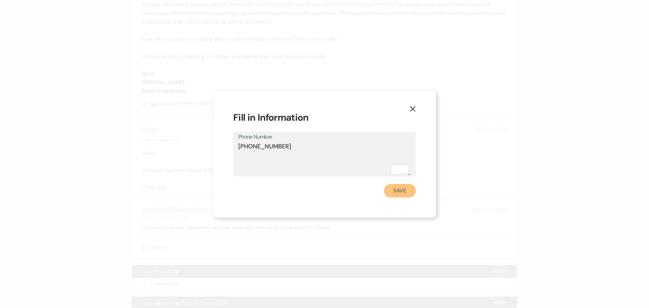
click at [396, 190] on button "Save" at bounding box center [400, 191] width 32 height 14
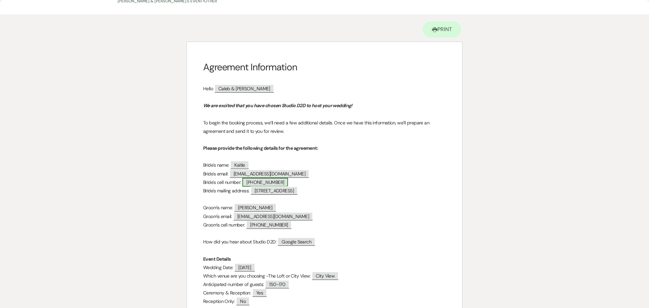
click at [270, 180] on span "[PHONE_NUMBER]" at bounding box center [265, 182] width 46 height 9
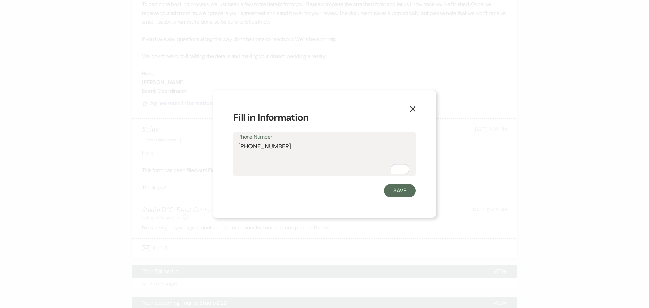
drag, startPoint x: 283, startPoint y: 148, endPoint x: 237, endPoint y: 146, distance: 45.7
click at [237, 146] on div "Phone Number 269-718-8132" at bounding box center [324, 153] width 182 height 45
click at [398, 190] on button "Save" at bounding box center [400, 191] width 32 height 14
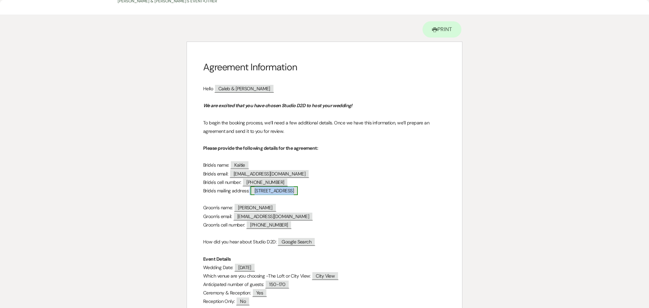
click at [288, 190] on span "[STREET_ADDRESS]" at bounding box center [273, 190] width 47 height 9
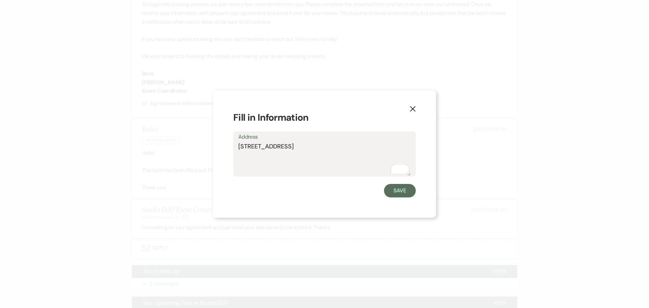
drag, startPoint x: 376, startPoint y: 147, endPoint x: 238, endPoint y: 147, distance: 138.5
click at [238, 147] on div "Address 531 Hampton Lane NW Grand Rapids, MI 49534" at bounding box center [324, 153] width 182 height 45
click at [392, 191] on button "Save" at bounding box center [400, 191] width 32 height 14
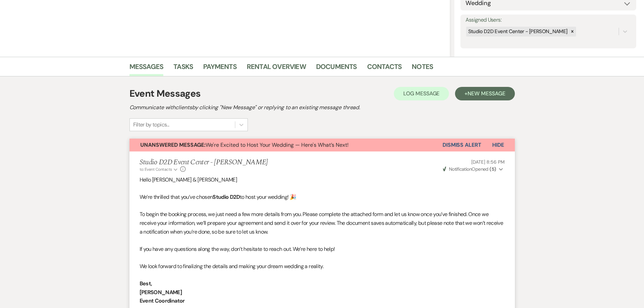
scroll to position [86, 0]
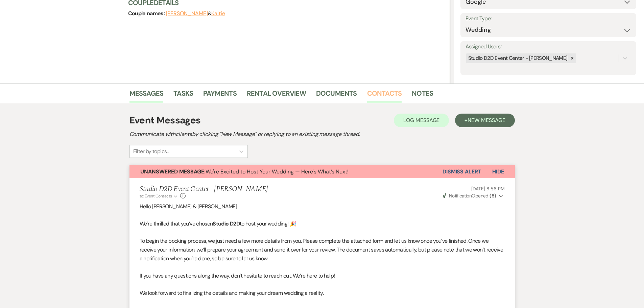
click at [382, 97] on link "Contacts" at bounding box center [384, 95] width 35 height 15
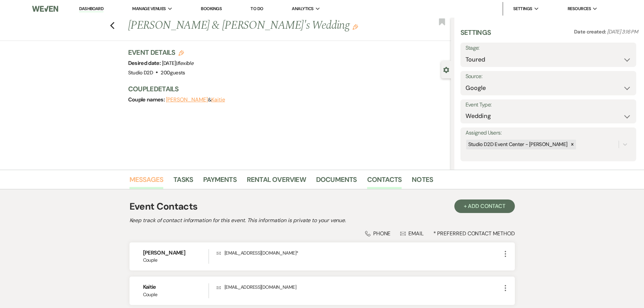
click at [153, 177] on link "Messages" at bounding box center [146, 181] width 34 height 15
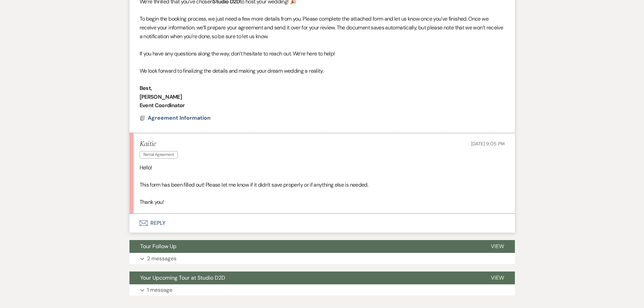
scroll to position [327, 0]
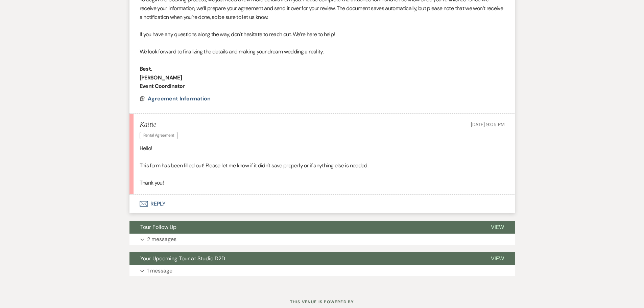
click at [162, 202] on button "Envelope Reply" at bounding box center [321, 203] width 385 height 19
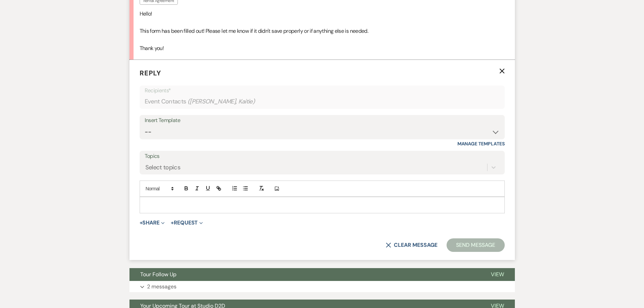
scroll to position [463, 0]
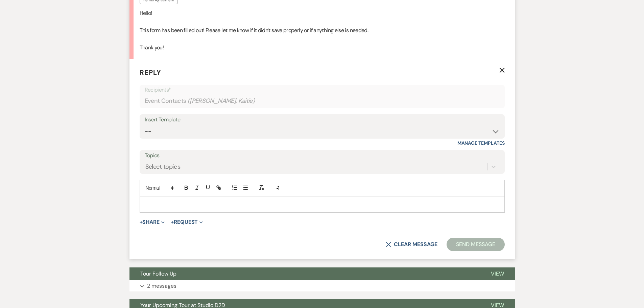
click at [169, 205] on p at bounding box center [322, 203] width 354 height 7
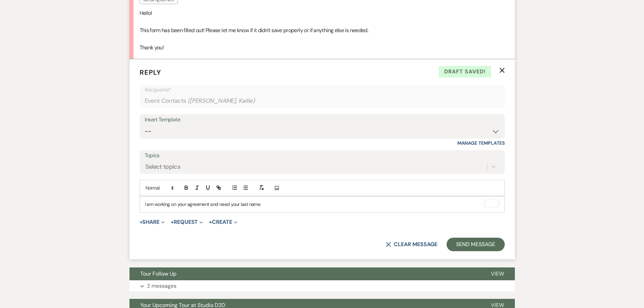
click at [191, 204] on p "I am working on your agreement and need your last name" at bounding box center [322, 203] width 354 height 7
copy p "I am working on your agreement and need your last name"
click at [460, 242] on button "Send Message" at bounding box center [475, 245] width 58 height 14
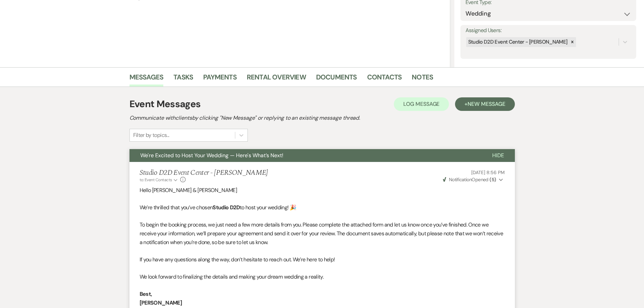
scroll to position [99, 0]
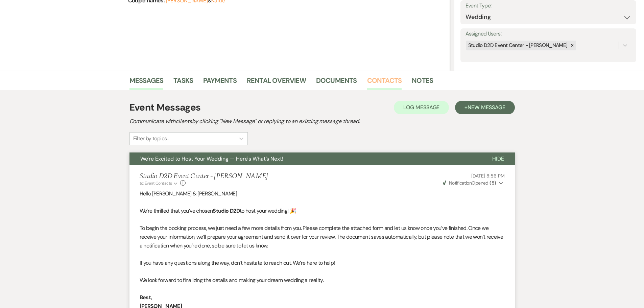
click at [386, 82] on link "Contacts" at bounding box center [384, 82] width 35 height 15
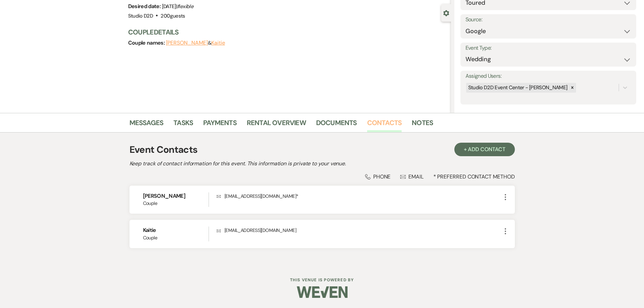
scroll to position [57, 0]
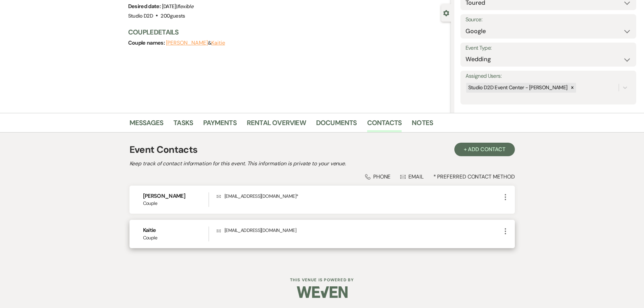
click at [505, 231] on icon "More" at bounding box center [505, 231] width 8 height 8
click at [513, 243] on use "button" at bounding box center [511, 244] width 5 height 5
select select "1"
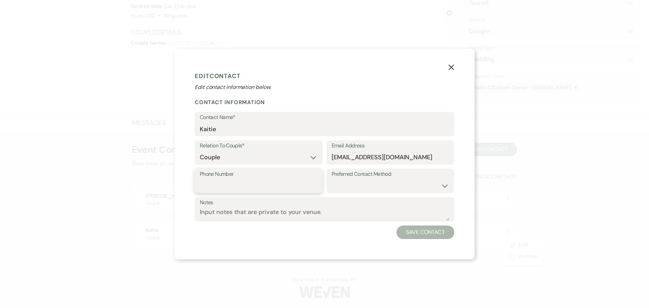
click at [273, 184] on input "Phone Number" at bounding box center [259, 185] width 118 height 13
paste input "[PHONE_NUMBER]"
type input "[PHONE_NUMBER]"
click at [388, 189] on select "Email Phone Text" at bounding box center [390, 185] width 118 height 13
select select "email"
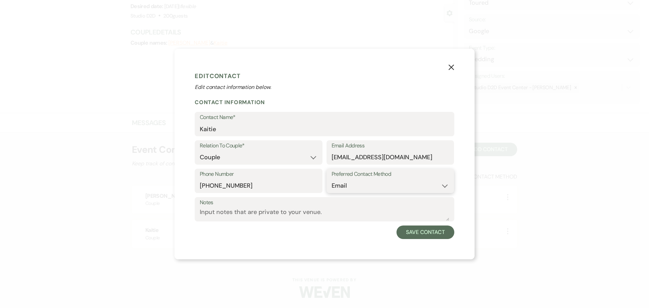
click at [331, 179] on select "Email Phone Text" at bounding box center [390, 185] width 118 height 13
click at [418, 232] on button "Save Contact" at bounding box center [425, 232] width 58 height 14
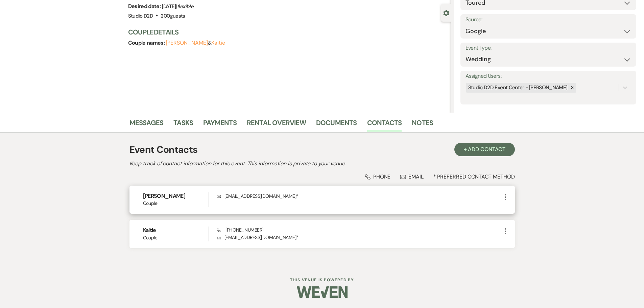
click at [505, 198] on icon "More" at bounding box center [505, 197] width 8 height 8
click at [510, 209] on icon "Pencil" at bounding box center [511, 209] width 5 height 5
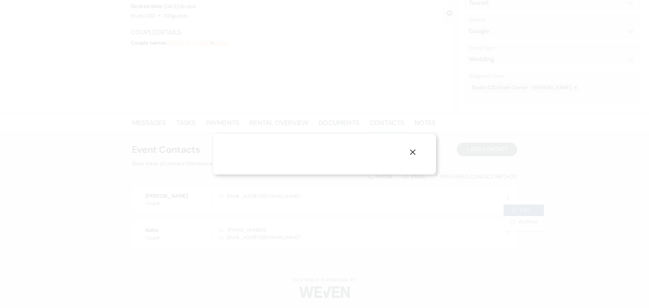
select select "1"
select select "email"
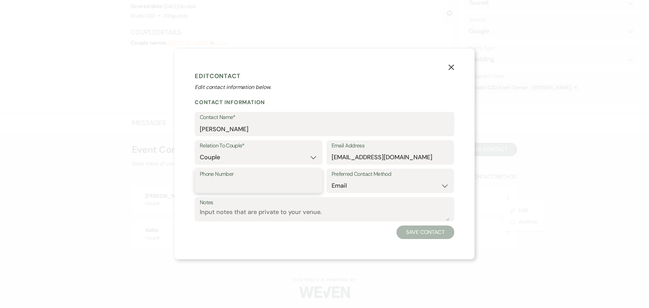
click at [277, 179] on input "Phone Number" at bounding box center [259, 185] width 118 height 13
paste input "[PHONE_NUMBER]"
type input "[PHONE_NUMBER]"
click at [370, 186] on select "Email Phone Text" at bounding box center [390, 185] width 118 height 13
click at [331, 179] on select "Email Phone Text" at bounding box center [390, 185] width 118 height 13
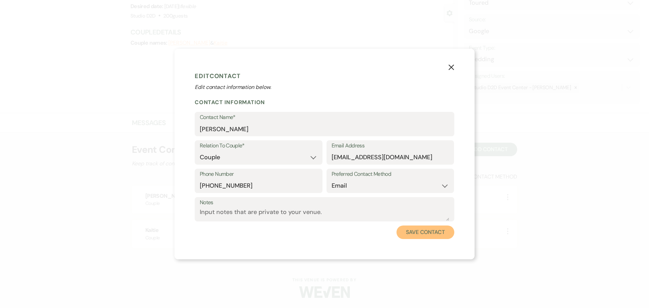
click at [406, 232] on button "Save Contact" at bounding box center [425, 232] width 58 height 14
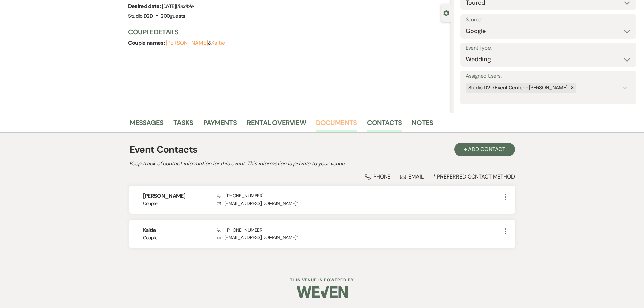
click at [331, 121] on link "Documents" at bounding box center [336, 124] width 41 height 15
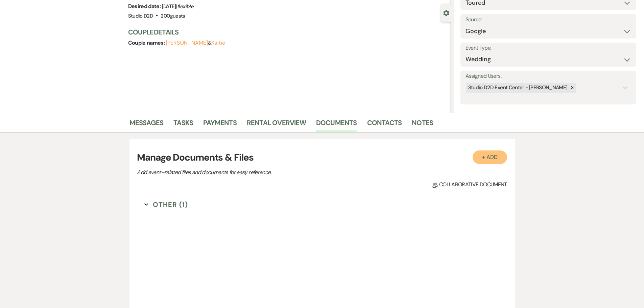
click at [489, 158] on button "+ Add" at bounding box center [489, 157] width 34 height 14
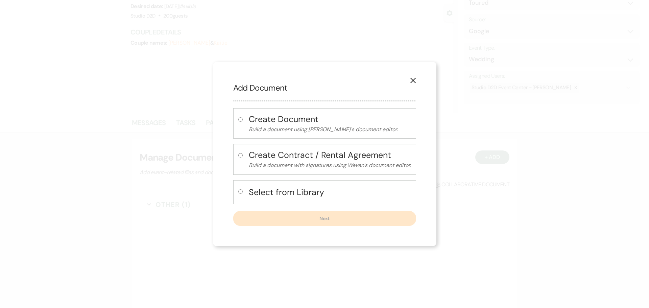
click at [281, 193] on h4 "Select from Library" at bounding box center [330, 192] width 162 height 12
radio input "true"
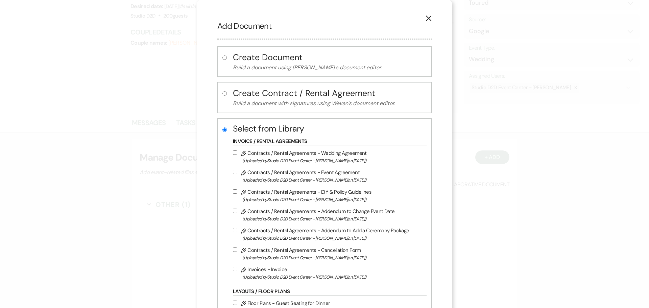
click at [282, 154] on label "Pencil Contracts / Rental Agreements - Wedding Agreement (Uploaded by Studio D2…" at bounding box center [328, 157] width 190 height 16
click at [237, 154] on input "Pencil Contracts / Rental Agreements - Wedding Agreement (Uploaded by Studio D2…" at bounding box center [235, 152] width 4 height 4
checkbox input "true"
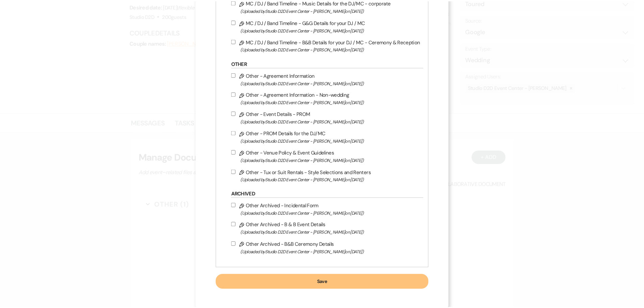
scroll to position [888, 0]
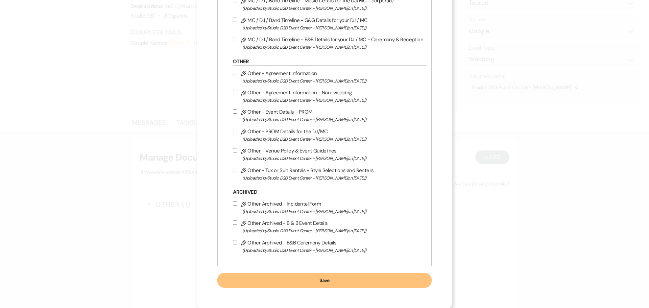
click at [294, 277] on button "Save" at bounding box center [324, 280] width 214 height 15
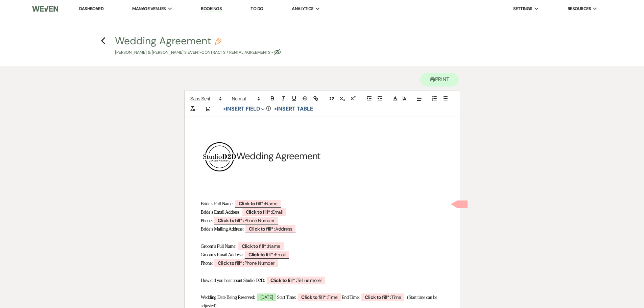
click at [219, 41] on icon "Pencil" at bounding box center [218, 41] width 7 height 7
select select "10"
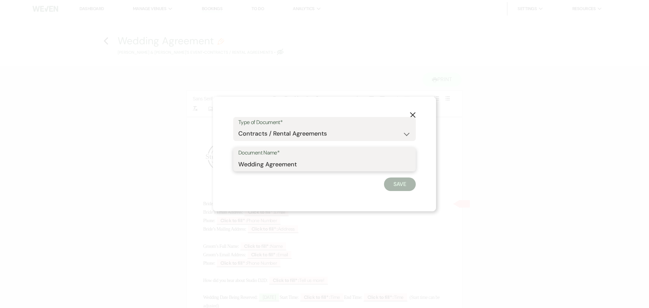
click at [239, 163] on input "Wedding Agreement" at bounding box center [324, 163] width 172 height 13
type input "02-21-26 - Kaitie & Caleb - Wedding Agreement"
click at [392, 185] on button "Save" at bounding box center [400, 184] width 32 height 14
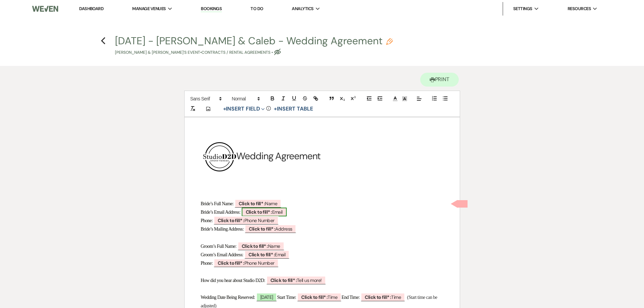
click at [272, 209] on b "Click to fill* :" at bounding box center [259, 212] width 26 height 6
select select "owner"
select select "Email"
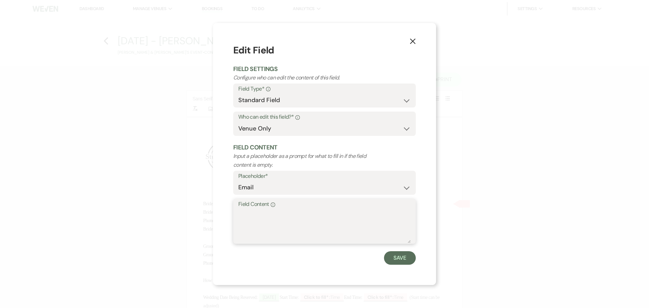
click at [277, 216] on textarea "Field Content Info" at bounding box center [324, 226] width 172 height 34
paste textarea "[EMAIL_ADDRESS][DOMAIN_NAME]"
type textarea "[EMAIL_ADDRESS][DOMAIN_NAME]"
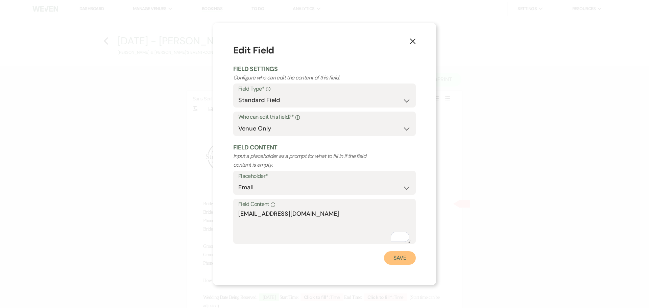
click at [394, 259] on button "Save" at bounding box center [400, 258] width 32 height 14
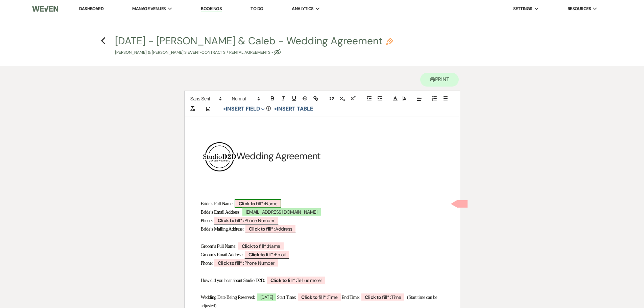
click at [253, 202] on b "Click to fill* :" at bounding box center [252, 203] width 26 height 6
select select "owner"
select select "Name"
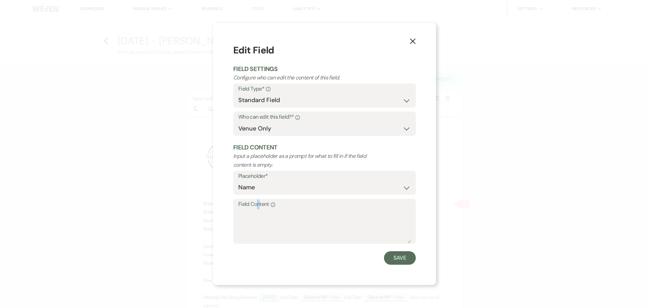
click at [258, 208] on label "Field Content Info" at bounding box center [324, 204] width 172 height 10
click at [256, 216] on textarea "Field Content Info" at bounding box center [324, 226] width 172 height 34
paste textarea "Kaitie"
type textarea "Kaitie Perrine"
click at [395, 258] on button "Save" at bounding box center [400, 258] width 32 height 14
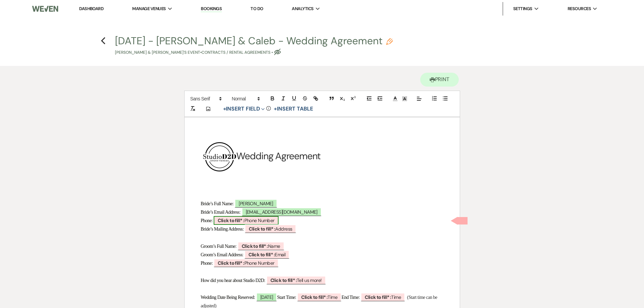
click at [244, 221] on b "Click to fill* :" at bounding box center [231, 220] width 26 height 6
select select "owner"
select select "Phone Number"
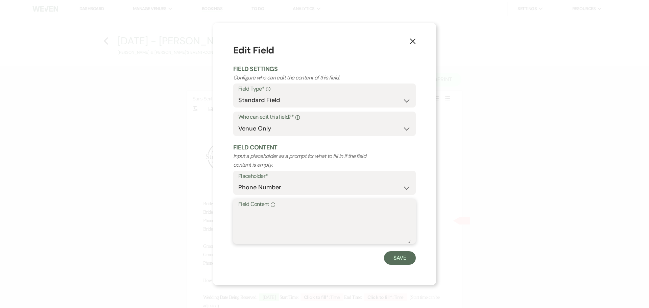
click at [256, 215] on textarea "Field Content Info" at bounding box center [324, 226] width 172 height 34
paste textarea "[PHONE_NUMBER]"
type textarea "[PHONE_NUMBER]"
click at [396, 259] on button "Save" at bounding box center [400, 258] width 32 height 14
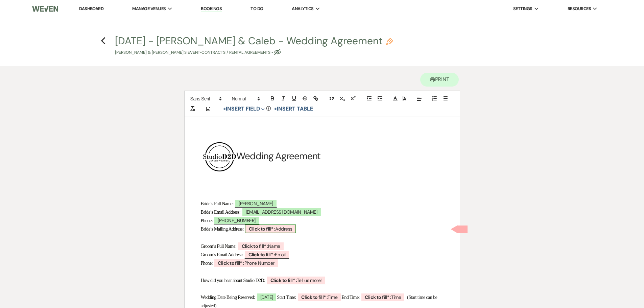
click at [265, 229] on b "Click to fill* :" at bounding box center [262, 229] width 26 height 6
select select "owner"
select select "Address"
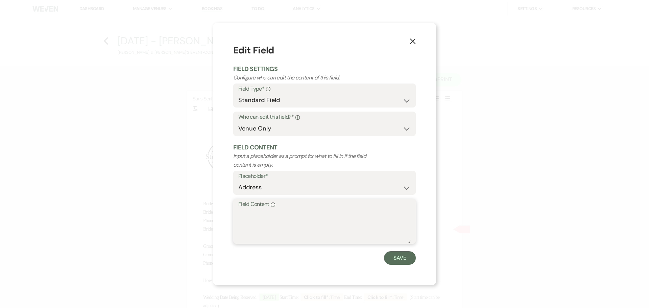
click at [256, 218] on textarea "Field Content Info" at bounding box center [324, 226] width 172 height 34
paste textarea "[STREET_ADDRESS]"
type textarea "[STREET_ADDRESS]"
click at [403, 257] on button "Save" at bounding box center [400, 258] width 32 height 14
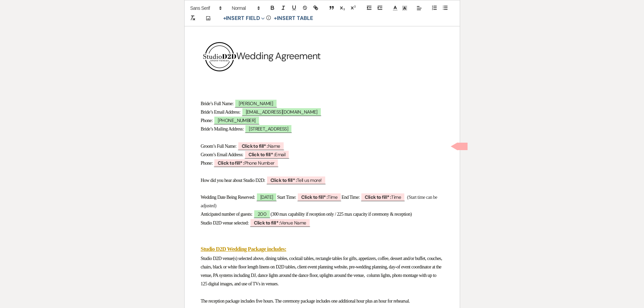
scroll to position [101, 0]
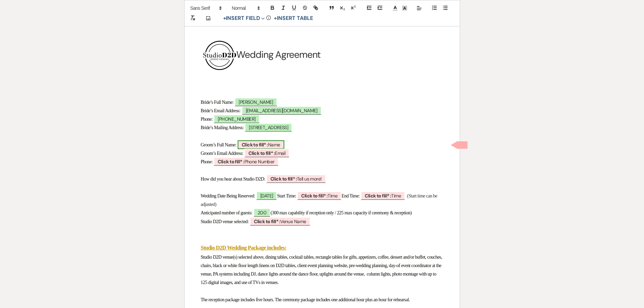
click at [260, 142] on b "Click to fill* :" at bounding box center [255, 145] width 26 height 6
select select "owner"
select select "Name"
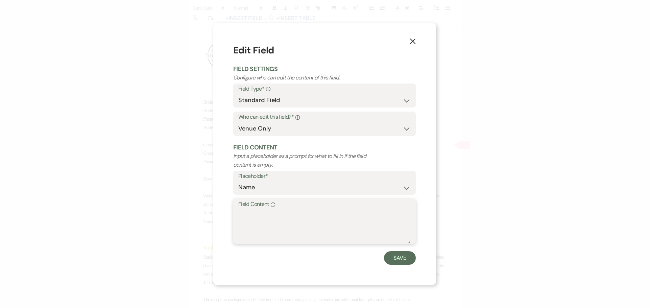
click at [268, 216] on textarea "Field Content Info" at bounding box center [324, 226] width 172 height 34
paste textarea "[PERSON_NAME]"
type textarea "[PERSON_NAME]"
click at [393, 258] on button "Save" at bounding box center [400, 258] width 32 height 14
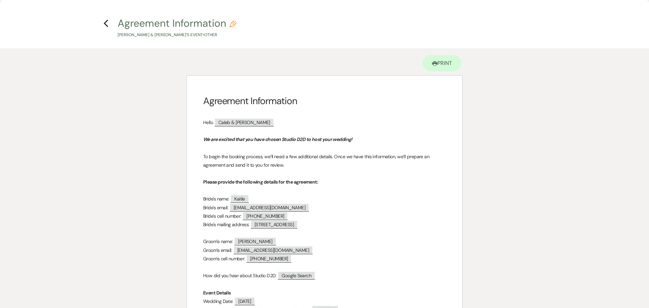
scroll to position [34, 0]
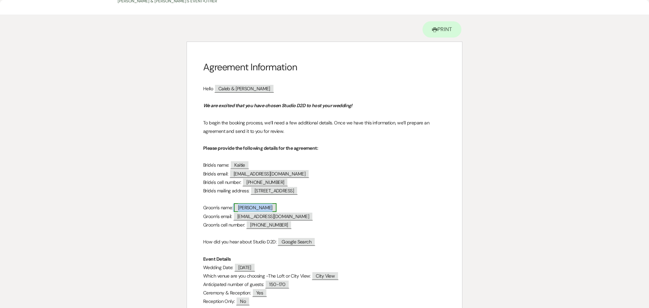
click at [262, 207] on span "[PERSON_NAME]" at bounding box center [255, 207] width 43 height 9
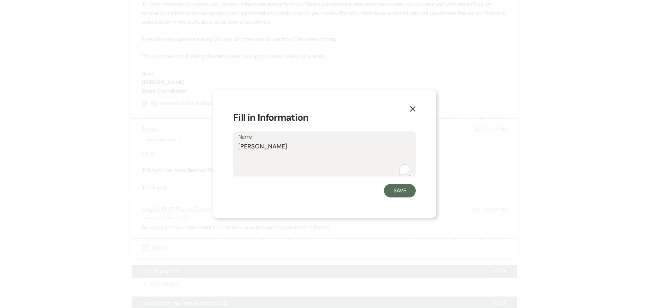
drag, startPoint x: 282, startPoint y: 148, endPoint x: 238, endPoint y: 144, distance: 44.1
click at [238, 144] on textarea "[PERSON_NAME]" at bounding box center [324, 159] width 172 height 34
click at [403, 192] on button "Save" at bounding box center [400, 191] width 32 height 14
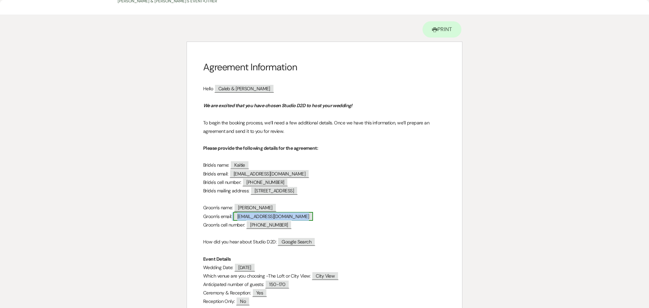
click at [271, 217] on span "[EMAIL_ADDRESS][DOMAIN_NAME]" at bounding box center [273, 216] width 80 height 9
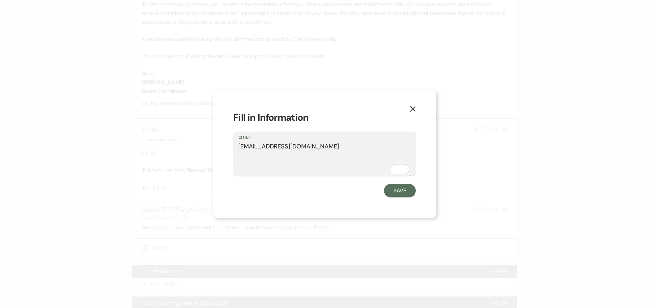
drag, startPoint x: 310, startPoint y: 147, endPoint x: 236, endPoint y: 144, distance: 74.7
click at [238, 144] on div "Email [EMAIL_ADDRESS][DOMAIN_NAME]" at bounding box center [324, 153] width 182 height 45
click at [396, 191] on button "Save" at bounding box center [400, 191] width 32 height 14
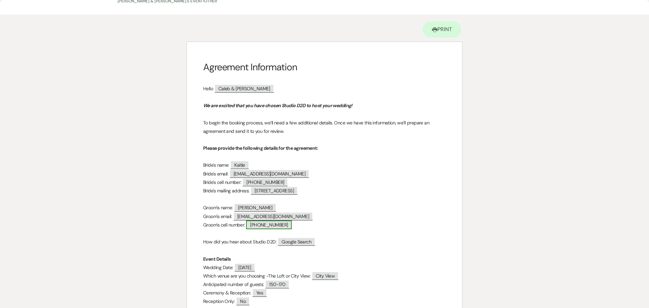
click at [271, 227] on span "[PHONE_NUMBER]" at bounding box center [269, 224] width 46 height 9
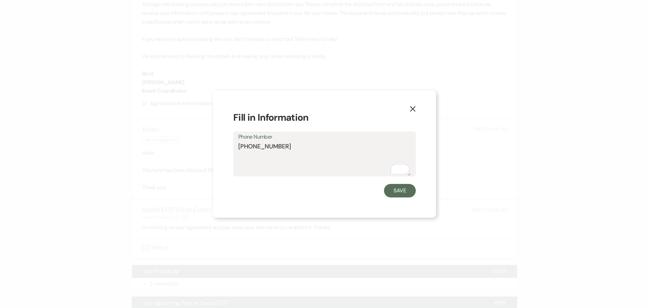
drag, startPoint x: 287, startPoint y: 144, endPoint x: 235, endPoint y: 147, distance: 51.4
click at [236, 146] on div "Phone Number [PHONE_NUMBER]" at bounding box center [324, 153] width 182 height 45
click at [397, 190] on button "Save" at bounding box center [400, 191] width 32 height 14
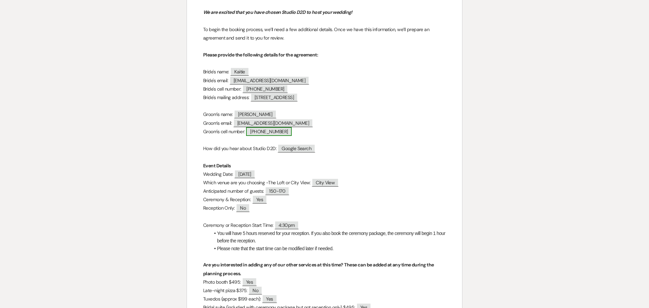
scroll to position [135, 0]
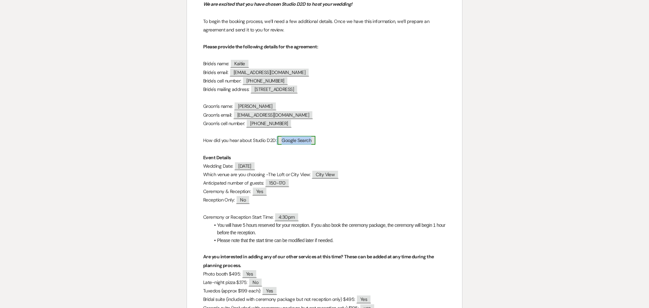
click at [303, 143] on span "Google Search" at bounding box center [296, 140] width 38 height 9
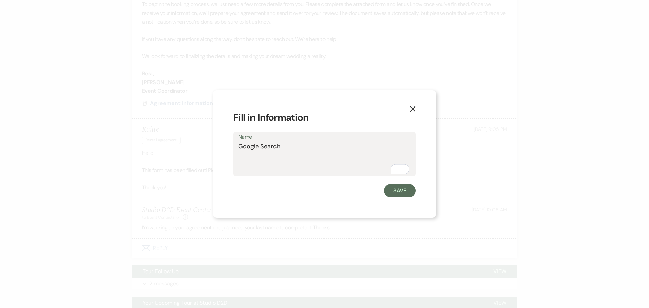
drag, startPoint x: 286, startPoint y: 148, endPoint x: 238, endPoint y: 146, distance: 48.4
click at [238, 146] on div "Name Google Search" at bounding box center [324, 153] width 182 height 45
click at [401, 193] on button "Save" at bounding box center [400, 191] width 32 height 14
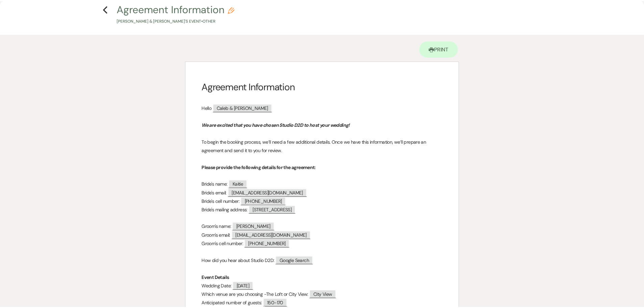
scroll to position [0, 0]
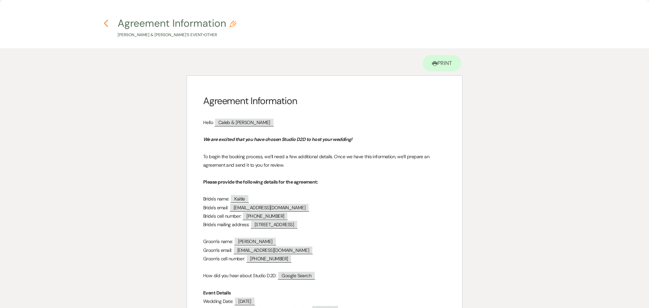
click at [106, 25] on use "button" at bounding box center [106, 23] width 4 height 7
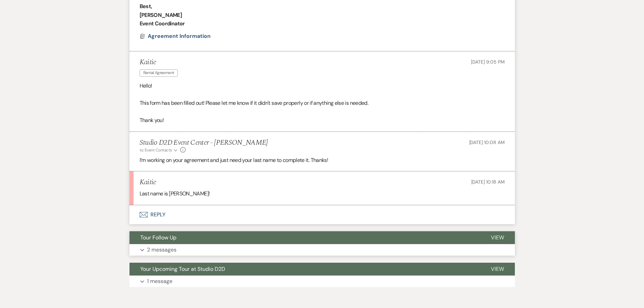
scroll to position [390, 0]
click at [157, 213] on button "Envelope Reply" at bounding box center [321, 214] width 385 height 19
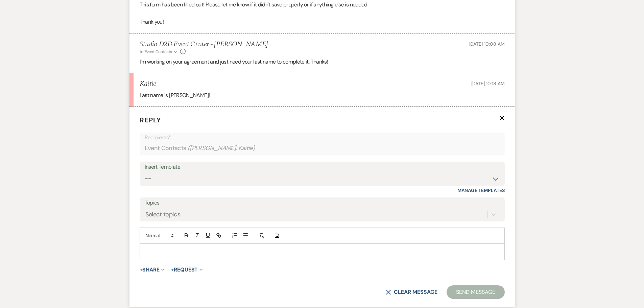
scroll to position [492, 0]
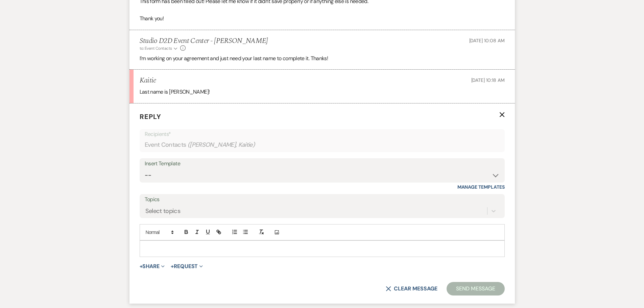
click at [191, 246] on p at bounding box center [322, 248] width 354 height 7
click at [501, 115] on icon "X" at bounding box center [501, 114] width 5 height 5
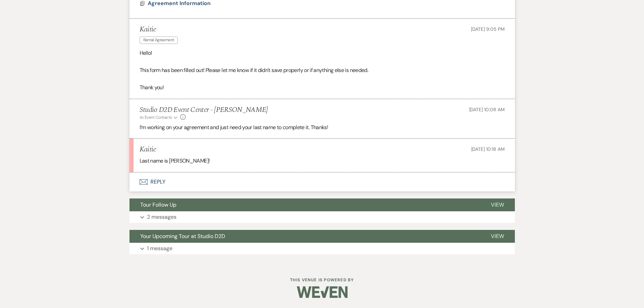
scroll to position [423, 0]
click at [164, 178] on button "Envelope Reply" at bounding box center [321, 181] width 385 height 19
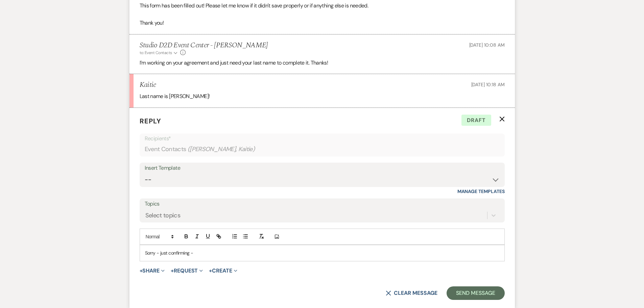
scroll to position [490, 0]
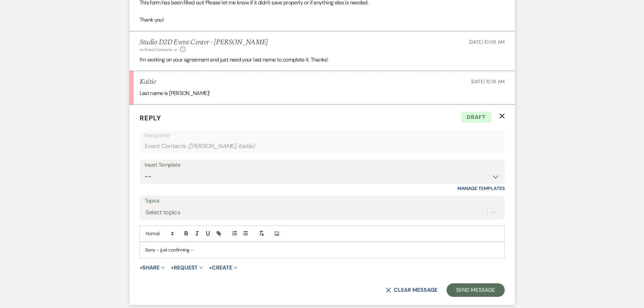
click at [198, 251] on p "Sorry - just confirming -" at bounding box center [322, 249] width 354 height 7
click at [462, 290] on button "Send Message" at bounding box center [475, 290] width 58 height 14
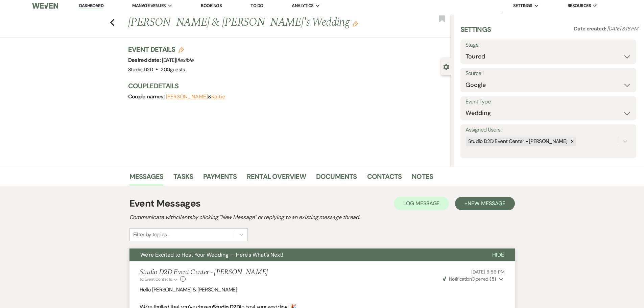
scroll to position [0, 0]
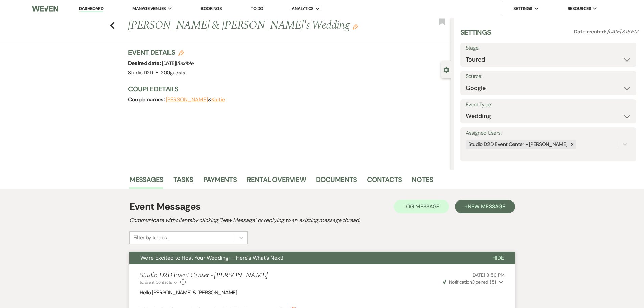
click at [352, 26] on icon "Edit" at bounding box center [354, 26] width 5 height 5
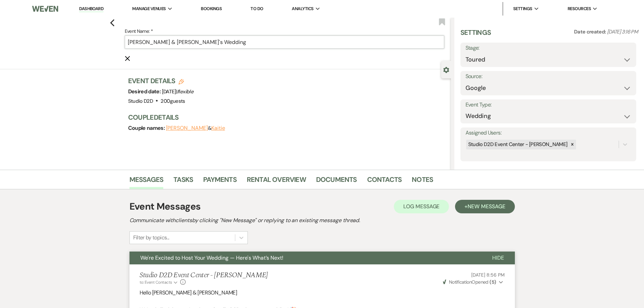
click at [263, 40] on input "[PERSON_NAME] & [PERSON_NAME]'s Wedding" at bounding box center [284, 41] width 319 height 13
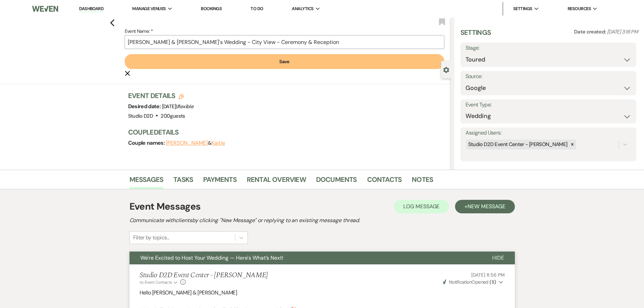
type input "[PERSON_NAME] & [PERSON_NAME]'s Wedding - City View - Ceremony & Reception"
click at [244, 61] on button "Save" at bounding box center [284, 61] width 319 height 15
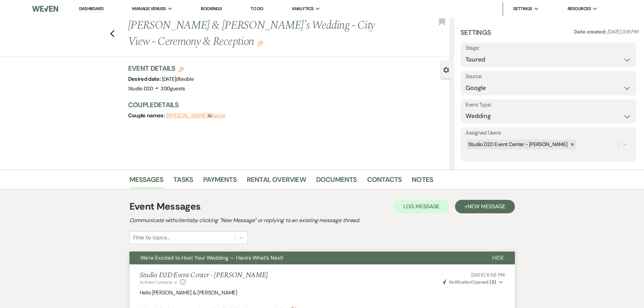
click at [183, 71] on icon "Edit" at bounding box center [180, 69] width 5 height 5
select select "675"
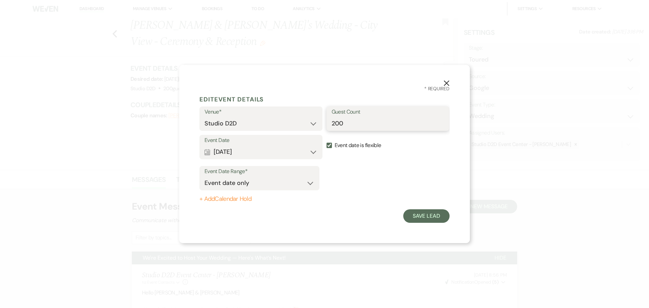
drag, startPoint x: 344, startPoint y: 125, endPoint x: 332, endPoint y: 124, distance: 11.8
click at [332, 124] on input "200" at bounding box center [387, 123] width 113 height 13
type input "150"
click at [330, 146] on input "Event date is flexible" at bounding box center [328, 145] width 5 height 5
checkbox input "false"
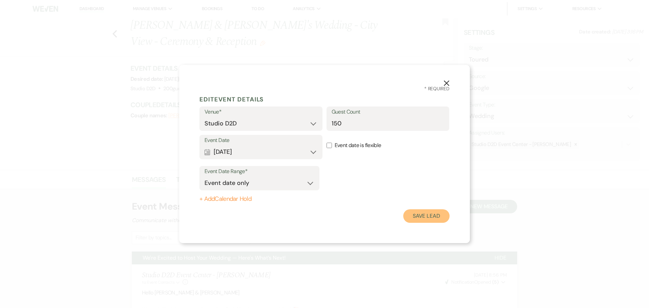
click at [422, 214] on button "Save Lead" at bounding box center [426, 216] width 46 height 14
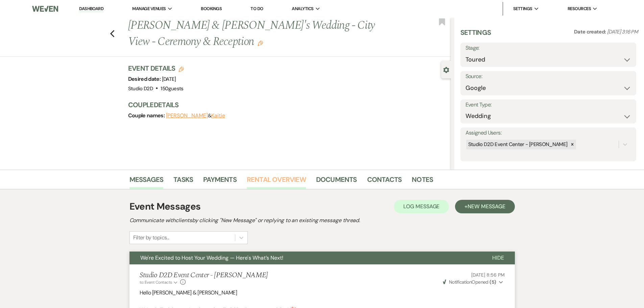
click at [290, 180] on link "Rental Overview" at bounding box center [276, 181] width 59 height 15
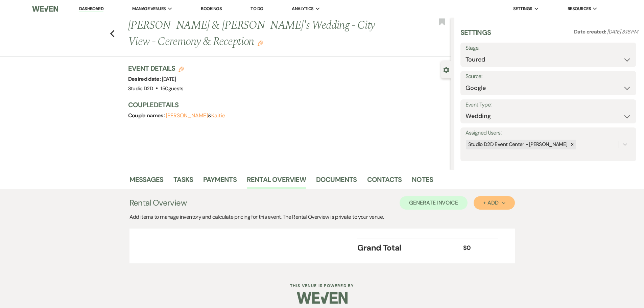
click at [490, 201] on div "+ Add Next" at bounding box center [494, 202] width 22 height 5
click at [483, 216] on button "Item" at bounding box center [490, 218] width 34 height 10
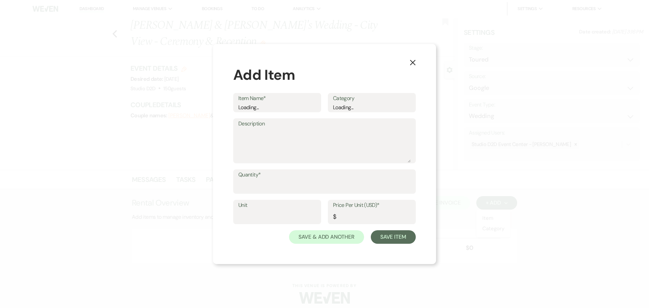
click at [263, 106] on div "Loading..." at bounding box center [277, 107] width 78 height 8
click at [252, 187] on input "Quantity*" at bounding box center [324, 186] width 172 height 13
type input "1"
click at [248, 108] on div "Loading..." at bounding box center [277, 107] width 78 height 8
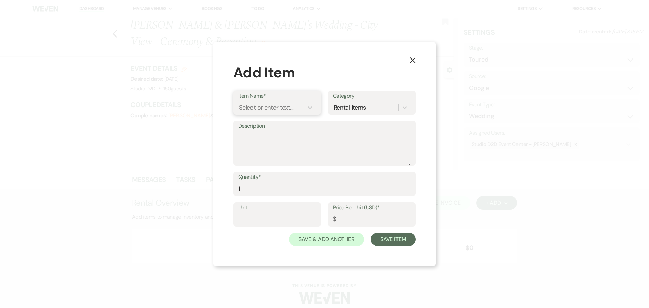
click at [246, 107] on div "Select or enter text..." at bounding box center [266, 107] width 54 height 9
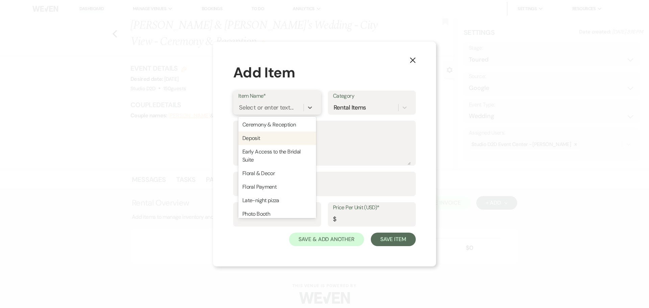
click at [261, 134] on div "Deposit" at bounding box center [277, 138] width 78 height 14
type input "1500"
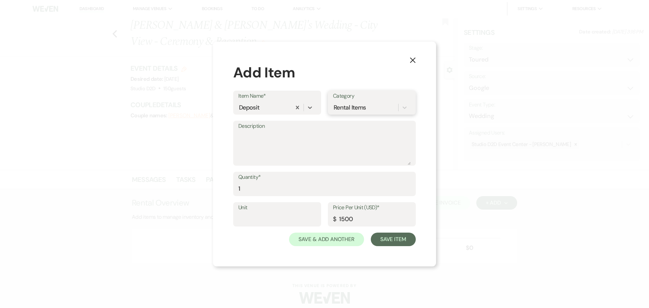
click at [337, 108] on div "Rental Items" at bounding box center [349, 107] width 32 height 9
type input "Deposit"
click at [352, 121] on div "Create "Deposit" Category" at bounding box center [372, 125] width 78 height 14
click at [387, 241] on button "Save Item" at bounding box center [393, 239] width 45 height 14
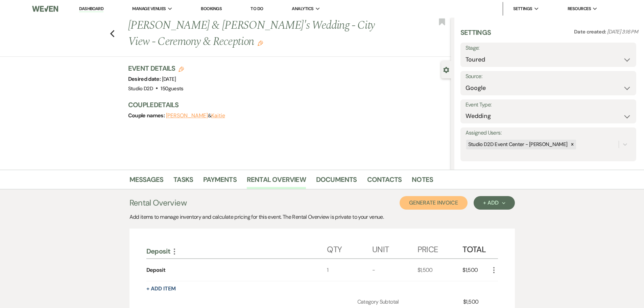
click at [452, 200] on button "Generate Invoice" at bounding box center [433, 203] width 68 height 14
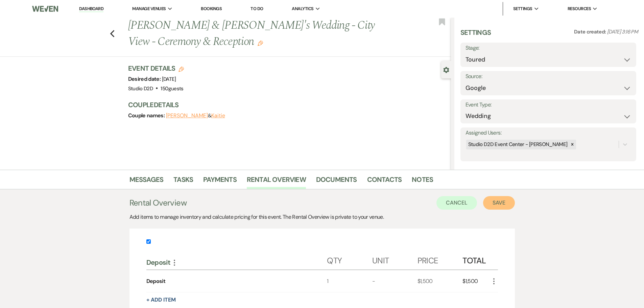
click at [493, 204] on button "Save" at bounding box center [499, 203] width 32 height 14
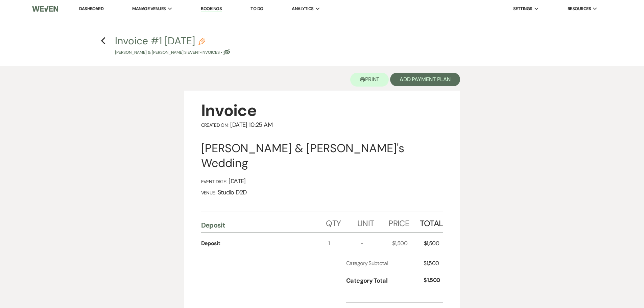
click at [205, 40] on use "button" at bounding box center [201, 41] width 7 height 7
select select "22"
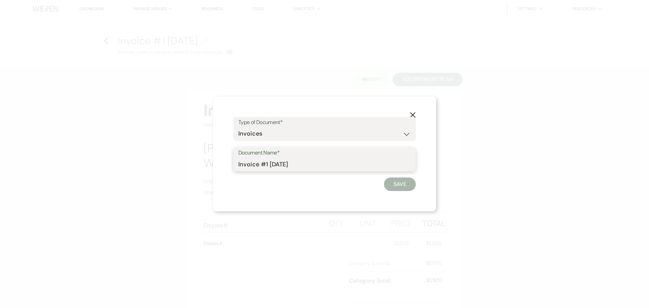
drag, startPoint x: 288, startPoint y: 168, endPoint x: 262, endPoint y: 167, distance: 26.7
click at [262, 167] on input "Invoice #1 [DATE]" at bounding box center [324, 163] width 172 height 13
type input "Invoice - Deposit"
click at [397, 184] on button "Save" at bounding box center [400, 184] width 32 height 14
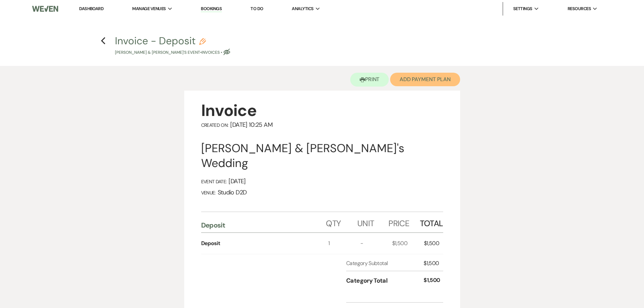
click at [409, 83] on button "Add Payment Plan" at bounding box center [425, 80] width 70 height 14
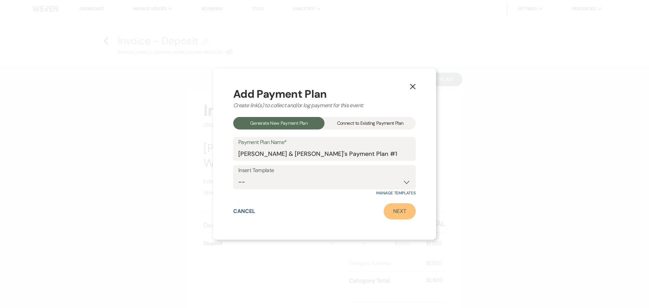
click at [399, 211] on link "Next" at bounding box center [399, 211] width 32 height 16
select select "27650"
select select "2"
select select "percentage"
select select "false"
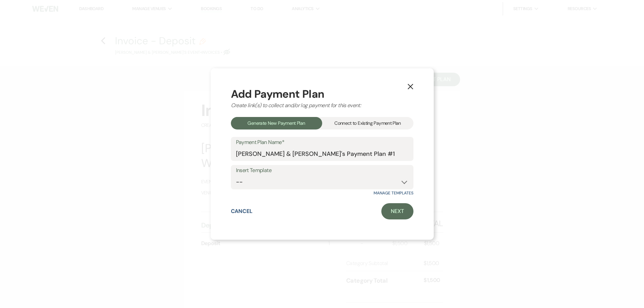
select select "client"
select select "weeks"
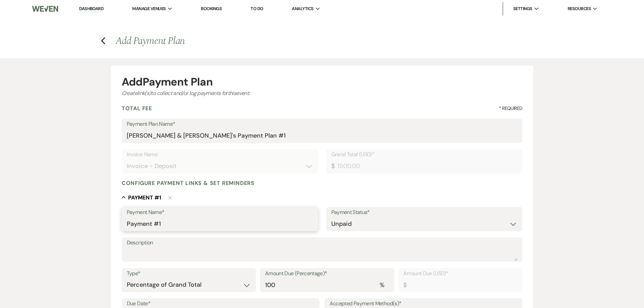
drag, startPoint x: 171, startPoint y: 226, endPoint x: 123, endPoint y: 229, distance: 47.8
click at [123, 229] on div "Payment Name* Payment #1" at bounding box center [220, 219] width 196 height 24
type input "Deposit"
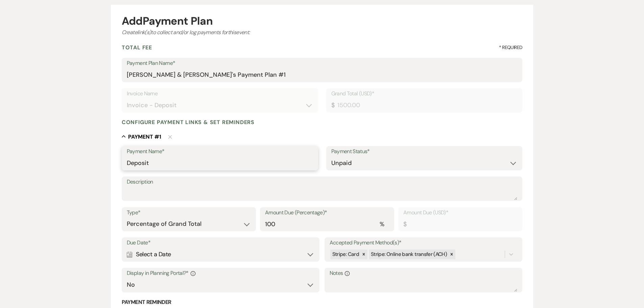
scroll to position [68, 0]
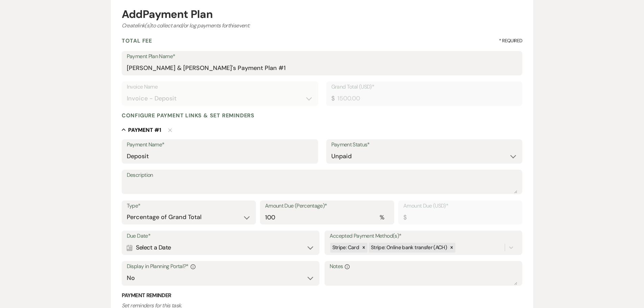
click at [247, 242] on div "Calendar Select a Date Expand" at bounding box center [221, 247] width 188 height 13
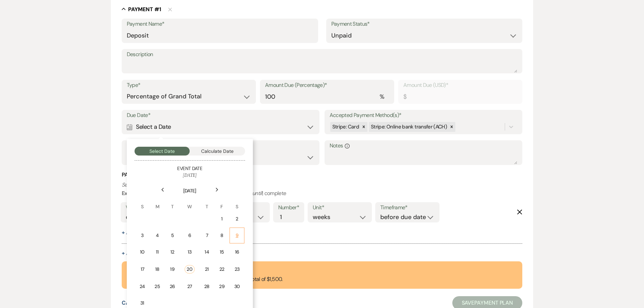
scroll to position [203, 0]
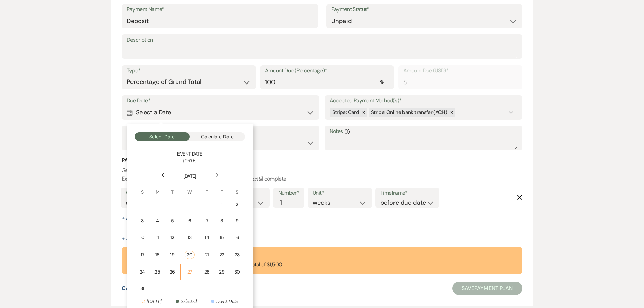
click at [193, 271] on div "27" at bounding box center [189, 271] width 10 height 7
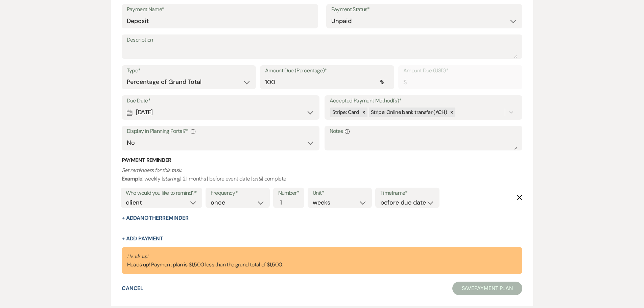
drag, startPoint x: 519, startPoint y: 198, endPoint x: 379, endPoint y: 121, distance: 160.0
click at [519, 198] on icon "Delete" at bounding box center [519, 197] width 5 height 5
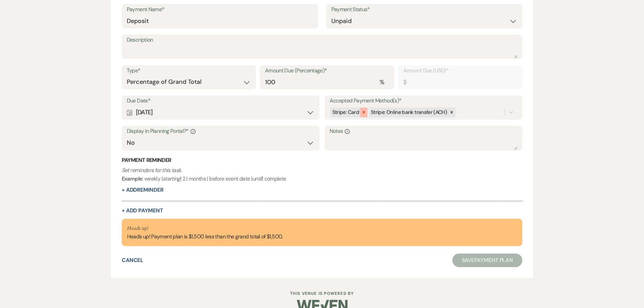
click at [362, 114] on icon at bounding box center [363, 112] width 5 height 5
click at [264, 146] on select "Yes No" at bounding box center [221, 142] width 188 height 13
select select "true"
click at [127, 136] on select "Yes No" at bounding box center [221, 142] width 188 height 13
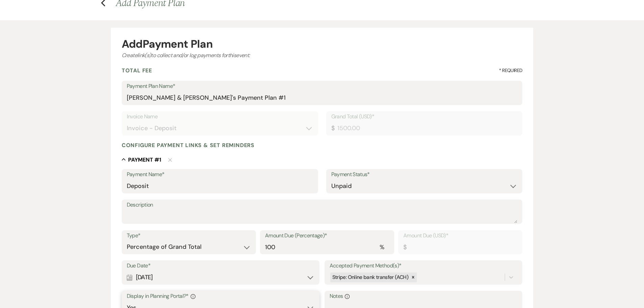
scroll to position [34, 0]
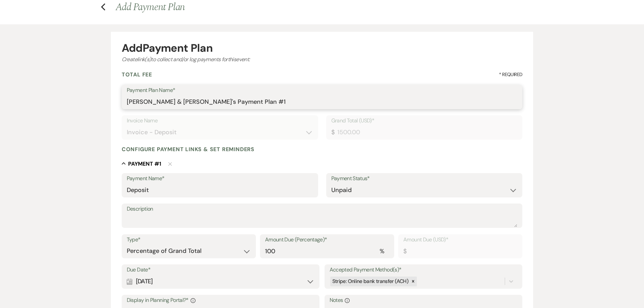
click at [284, 105] on input "Caleb Norder & Kaitie's Payment Plan #1" at bounding box center [322, 101] width 391 height 13
click at [284, 103] on input "Caleb Norder & Kaitie's Payment Plan #1" at bounding box center [322, 101] width 391 height 13
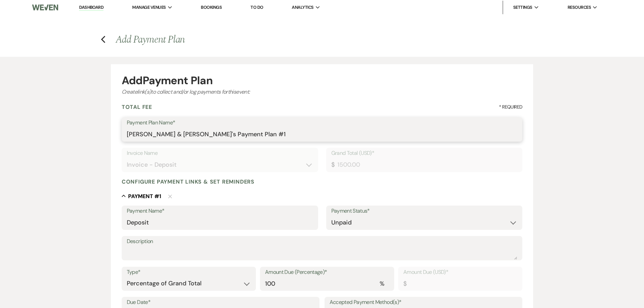
scroll to position [0, 0]
click at [102, 44] on icon "Previous" at bounding box center [103, 41] width 5 height 8
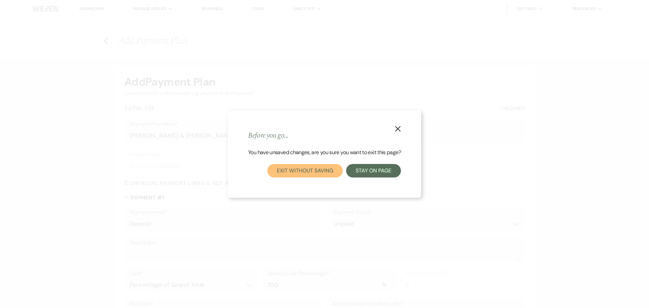
click at [297, 173] on button "Exit without saving" at bounding box center [304, 171] width 75 height 14
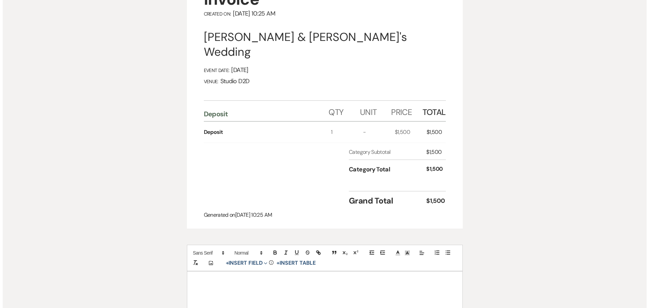
scroll to position [68, 0]
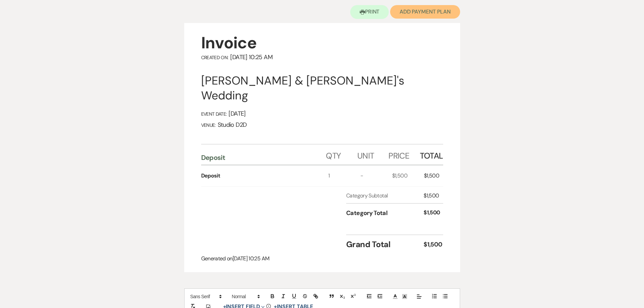
click at [408, 10] on button "Add Payment Plan" at bounding box center [425, 12] width 70 height 14
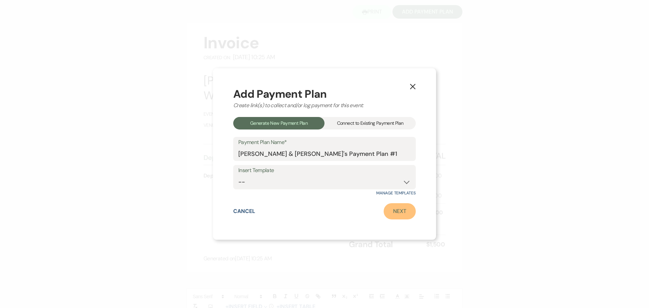
click at [397, 210] on link "Next" at bounding box center [399, 211] width 32 height 16
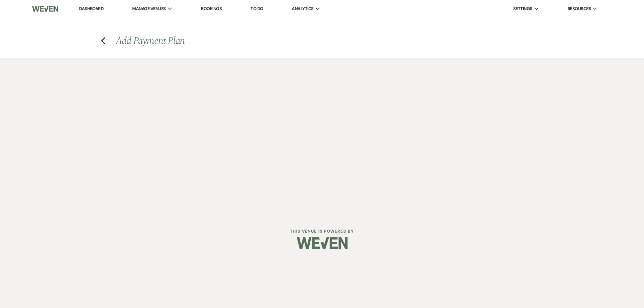
select select "27650"
select select "2"
select select "percentage"
select select "false"
select select "client"
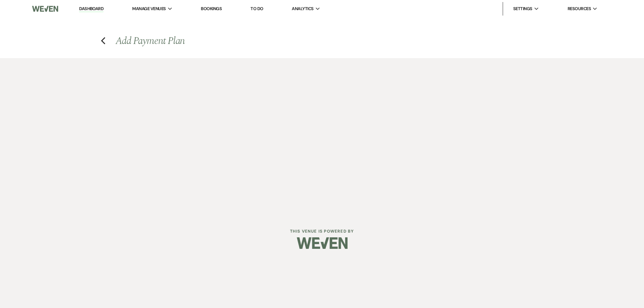
select select "weeks"
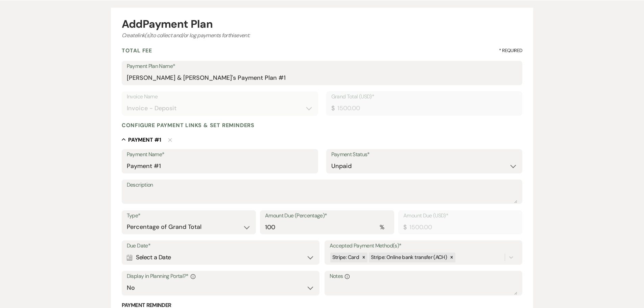
scroll to position [68, 0]
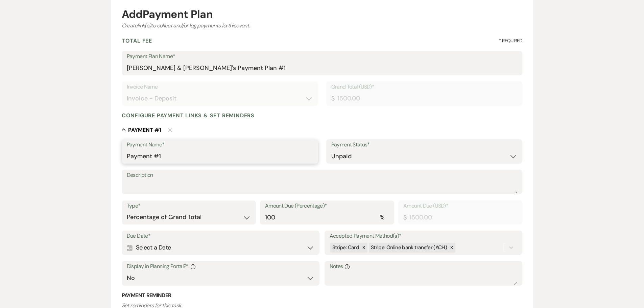
click at [204, 158] on input "Payment #1" at bounding box center [220, 156] width 186 height 13
drag, startPoint x: 188, startPoint y: 158, endPoint x: 123, endPoint y: 157, distance: 64.9
click at [124, 157] on div "Payment Name* Payment #1" at bounding box center [220, 151] width 196 height 24
type input "Deposit"
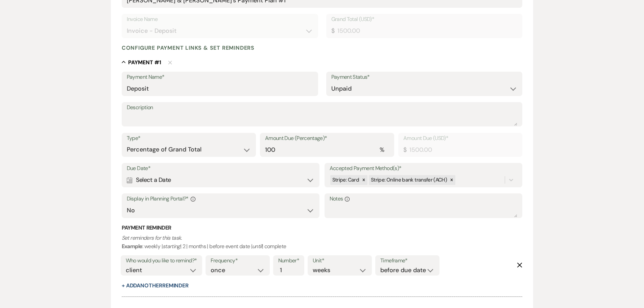
click at [198, 182] on div "Calendar Select a Date Expand" at bounding box center [221, 179] width 188 height 13
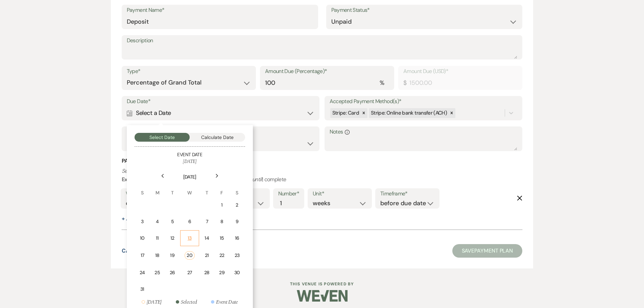
scroll to position [203, 0]
click at [195, 267] on td "27" at bounding box center [189, 272] width 19 height 16
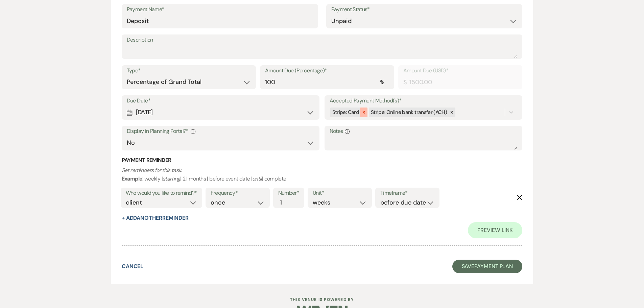
click at [364, 112] on icon at bounding box center [363, 112] width 5 height 5
click at [519, 198] on icon "Delete" at bounding box center [519, 197] width 5 height 5
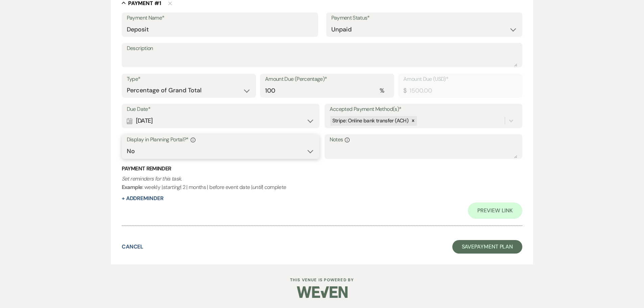
click at [295, 156] on select "Yes No" at bounding box center [221, 151] width 188 height 13
select select "true"
click at [127, 145] on select "Yes No" at bounding box center [221, 151] width 188 height 13
click at [466, 245] on button "Save Payment Plan" at bounding box center [487, 247] width 70 height 14
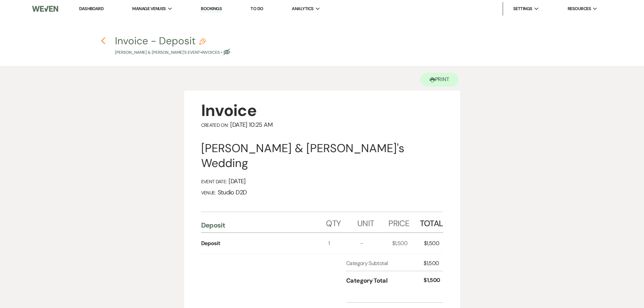
click at [104, 41] on icon "Previous" at bounding box center [103, 41] width 5 height 8
select select "5"
select select "6"
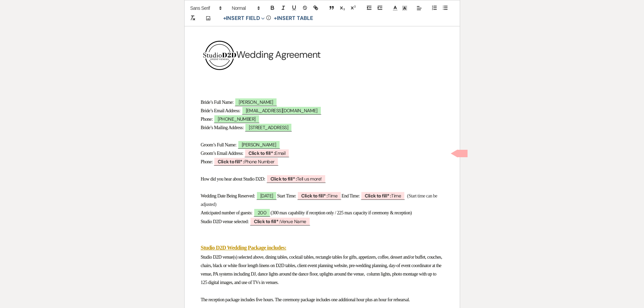
scroll to position [101, 0]
click at [288, 153] on span "Click to fill* : Email" at bounding box center [266, 153] width 45 height 9
select select "owner"
select select "Email"
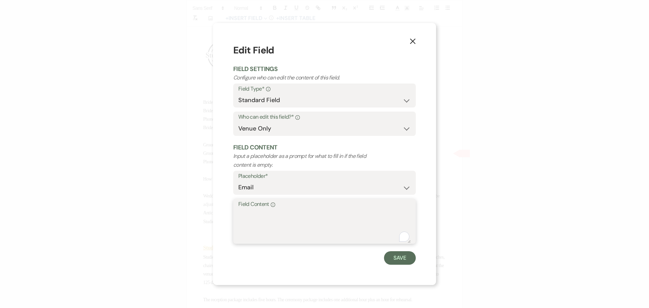
click at [264, 214] on textarea "Field Content Info" at bounding box center [324, 226] width 172 height 34
paste textarea "[EMAIL_ADDRESS][DOMAIN_NAME]"
type textarea "[EMAIL_ADDRESS][DOMAIN_NAME]"
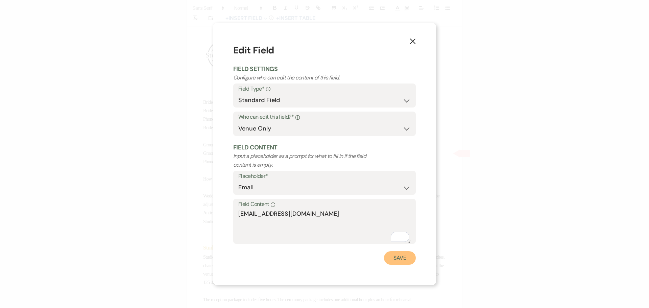
drag, startPoint x: 399, startPoint y: 258, endPoint x: 356, endPoint y: 206, distance: 67.4
click at [400, 258] on button "Save" at bounding box center [400, 258] width 32 height 14
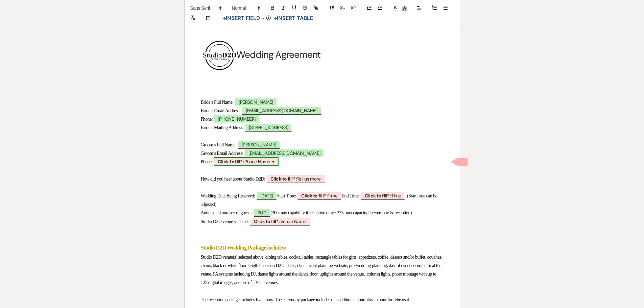
click at [268, 161] on span "Click to fill* : Phone Number" at bounding box center [246, 161] width 65 height 9
select select "owner"
select select "Phone Number"
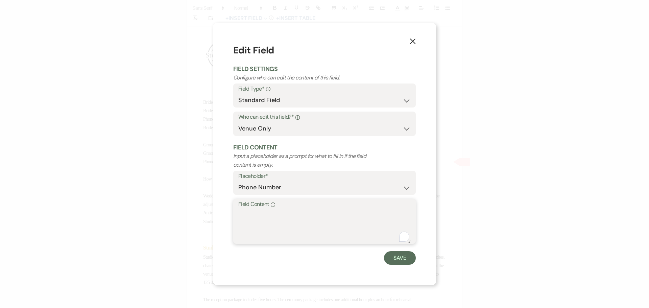
click at [286, 213] on textarea "Field Content Info" at bounding box center [324, 226] width 172 height 34
paste textarea "[PHONE_NUMBER]"
type textarea "[PHONE_NUMBER]"
click at [394, 256] on button "Save" at bounding box center [400, 258] width 32 height 14
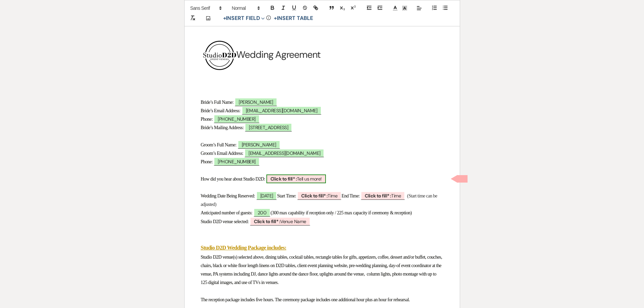
click at [289, 179] on b "Click to fill* :" at bounding box center [283, 179] width 26 height 6
select select "owner"
select select "custom_placeholder"
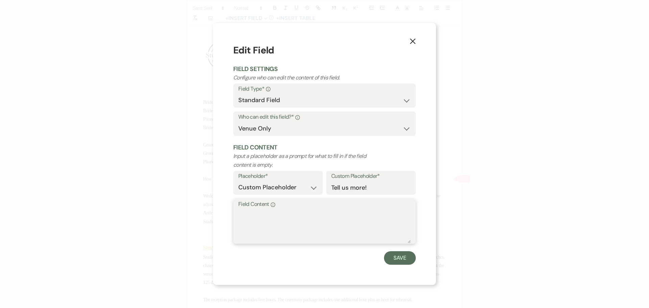
click at [282, 223] on textarea "Field Content Info" at bounding box center [324, 226] width 172 height 34
paste textarea "Google Search"
type textarea "Google Search"
click at [393, 259] on button "Save" at bounding box center [400, 258] width 32 height 14
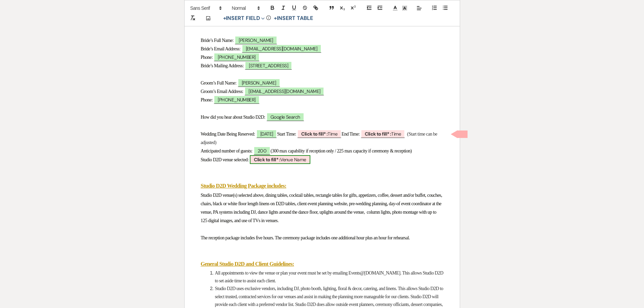
scroll to position [169, 0]
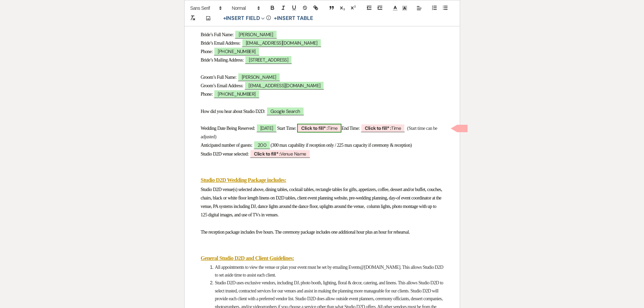
click at [327, 129] on b "Click to fill* :" at bounding box center [314, 128] width 26 height 6
select select "owner"
select select "Time"
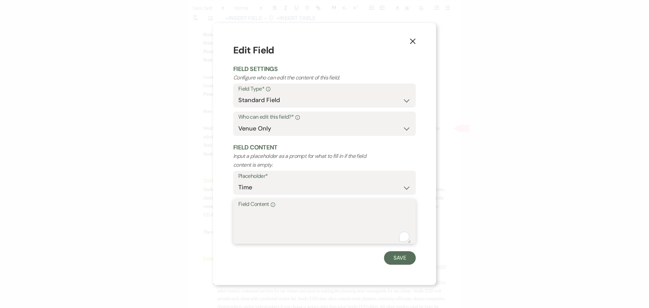
click at [291, 213] on textarea "Field Content Info" at bounding box center [324, 226] width 172 height 34
type textarea "4:30 pm"
click at [399, 256] on button "Save" at bounding box center [400, 258] width 32 height 14
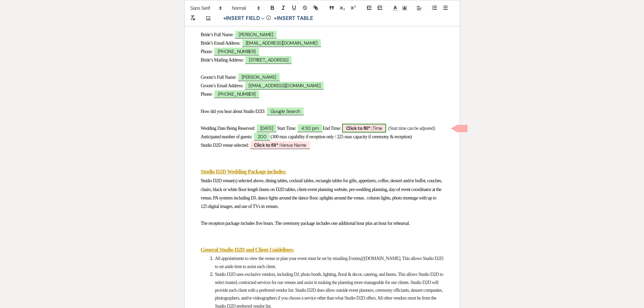
click at [372, 130] on b "Click to fill* :" at bounding box center [359, 128] width 26 height 6
select select "owner"
select select "Time"
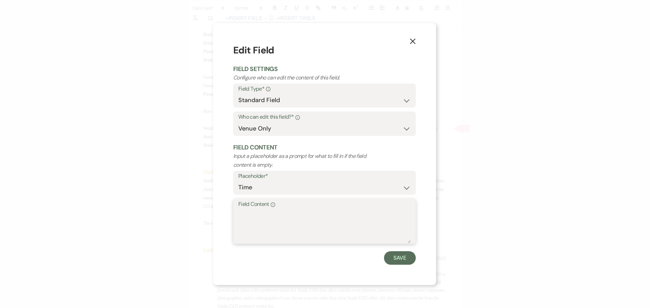
click at [335, 211] on textarea "Field Content Info" at bounding box center [324, 226] width 172 height 34
type textarea "10:30 pm"
click at [403, 260] on button "Save" at bounding box center [400, 258] width 32 height 14
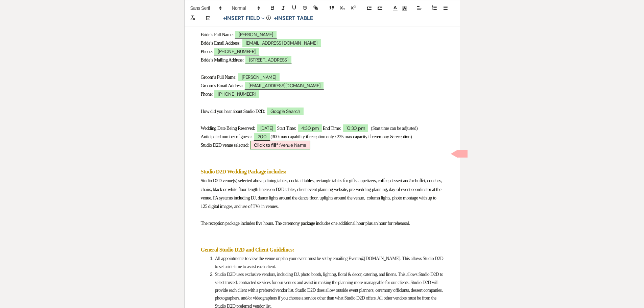
click at [273, 148] on b "Click to fill* :" at bounding box center [267, 145] width 26 height 6
select select "owner"
select select "Venue Name"
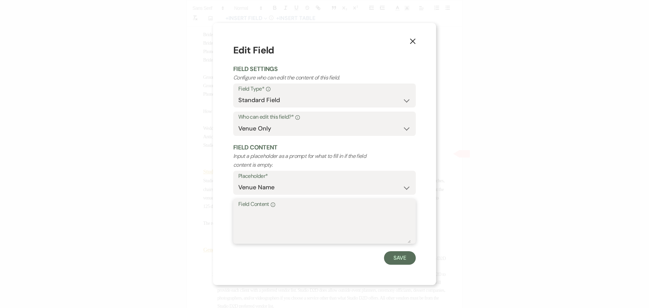
click at [247, 224] on textarea "Field Content Info" at bounding box center [324, 226] width 172 height 34
type textarea "City View"
click at [400, 256] on button "Save" at bounding box center [400, 258] width 32 height 14
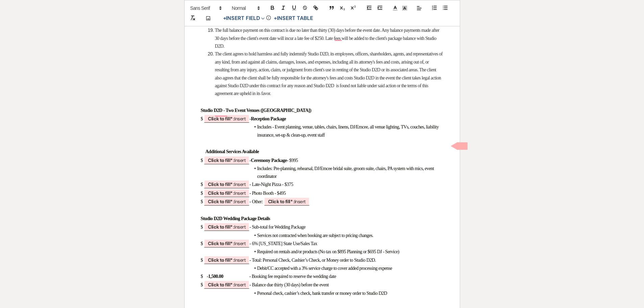
scroll to position [811, 0]
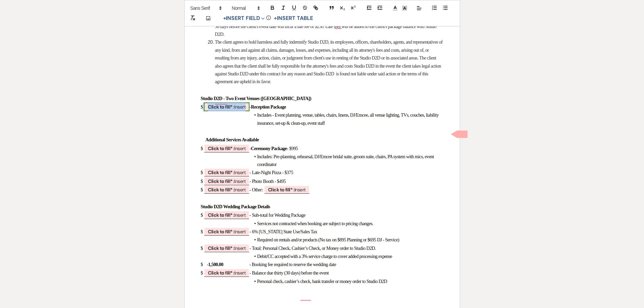
click at [231, 110] on b "Click to fill* :" at bounding box center [221, 107] width 26 height 6
select select "owner"
select select "custom_placeholder"
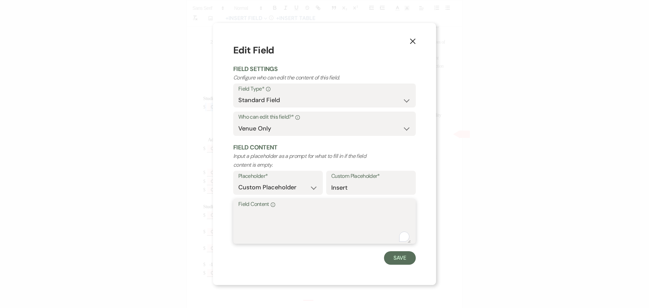
drag, startPoint x: 269, startPoint y: 223, endPoint x: 268, endPoint y: 220, distance: 3.4
click at [269, 223] on textarea "Field Content Info" at bounding box center [324, 226] width 172 height 34
type textarea "5,995.00"
click at [393, 259] on button "Save" at bounding box center [400, 258] width 32 height 14
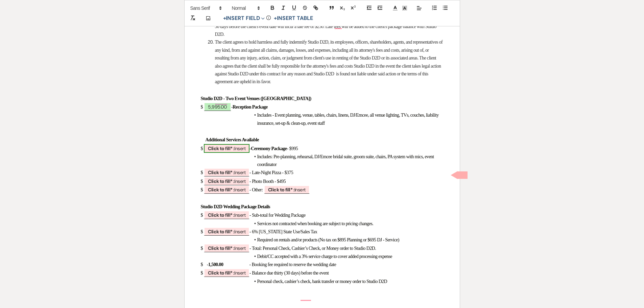
click at [248, 153] on span "Click to fill* : Insert" at bounding box center [227, 148] width 46 height 9
select select "owner"
select select "custom_placeholder"
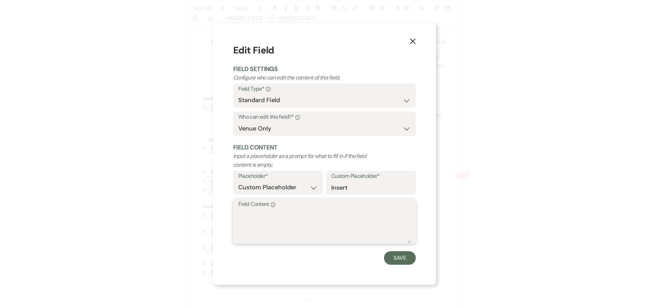
click at [260, 213] on textarea "Field Content Info" at bounding box center [324, 226] width 172 height 34
type textarea "995.00"
click at [396, 260] on button "Save" at bounding box center [400, 258] width 32 height 14
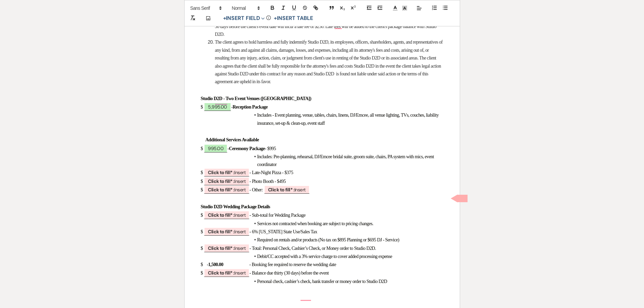
drag, startPoint x: 301, startPoint y: 199, endPoint x: 290, endPoint y: 197, distance: 11.6
click at [290, 177] on p "$ ﻿ Click to fill* : Insert ﻿ - Late-Night Pizza - $375" at bounding box center [322, 172] width 243 height 8
click at [227, 175] on b "Click to fill* :" at bounding box center [221, 172] width 26 height 6
select select "owner"
select select "custom_placeholder"
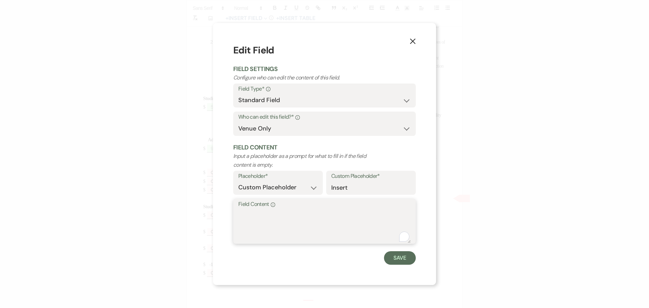
click at [247, 216] on textarea "Field Content Info" at bounding box center [324, 226] width 172 height 34
type textarea "no"
click at [401, 258] on button "Save" at bounding box center [400, 258] width 32 height 14
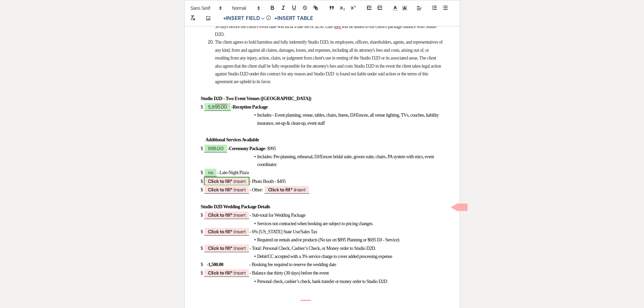
click at [242, 185] on span "Click to fill* : Insert" at bounding box center [227, 181] width 46 height 9
select select "owner"
select select "custom_placeholder"
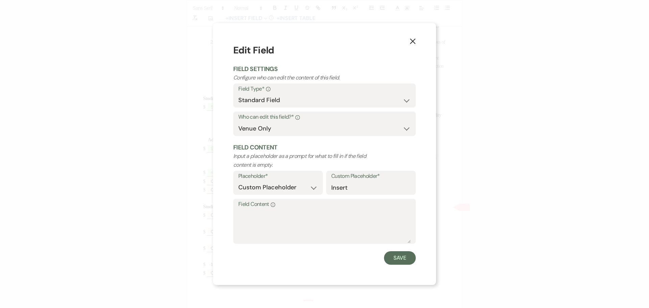
click at [246, 208] on label "Field Content Info" at bounding box center [324, 204] width 172 height 10
click at [246, 209] on textarea "Field Content Info" at bounding box center [324, 226] width 172 height 34
type textarea "Yes"
click at [391, 254] on button "Save" at bounding box center [400, 258] width 32 height 14
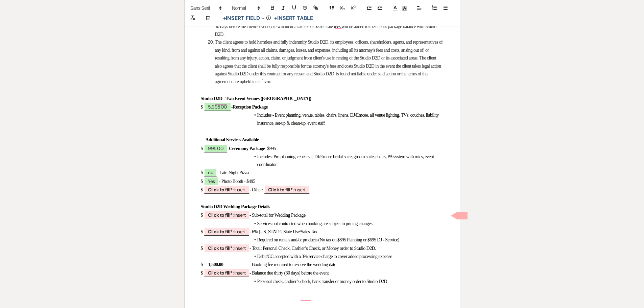
drag, startPoint x: 266, startPoint y: 207, endPoint x: 252, endPoint y: 208, distance: 14.6
click at [252, 185] on p "$ Yes - Photo Booth - $495" at bounding box center [322, 181] width 243 height 8
click at [240, 194] on span "Click to fill* : Insert" at bounding box center [227, 189] width 46 height 9
select select "owner"
select select "custom_placeholder"
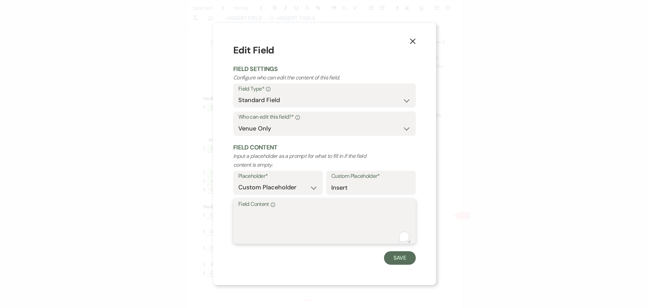
click at [244, 218] on textarea "Field Content Info" at bounding box center [324, 226] width 172 height 34
type textarea "0"
type textarea "-"
click at [398, 260] on button "Save" at bounding box center [400, 258] width 32 height 14
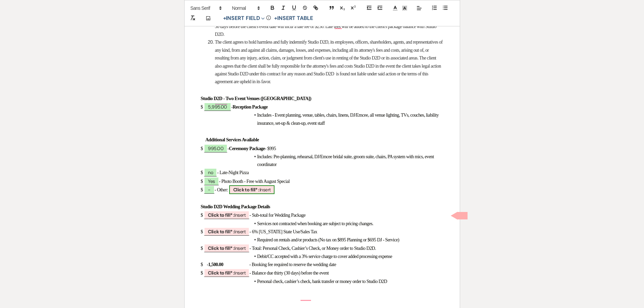
click at [269, 194] on span "Click to fill* : Insert" at bounding box center [252, 189] width 46 height 9
select select "owner"
select select "custom_placeholder"
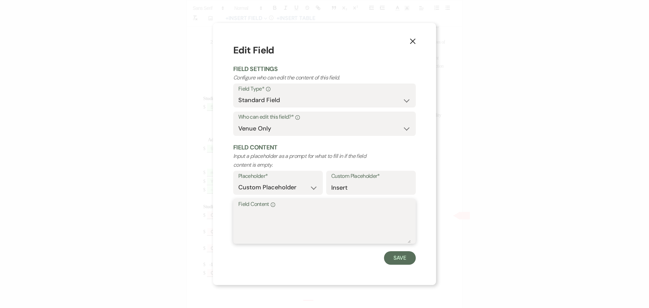
click at [269, 216] on textarea "Field Content Info" at bounding box center [324, 226] width 172 height 34
type textarea "na"
click at [399, 256] on button "Save" at bounding box center [400, 258] width 32 height 14
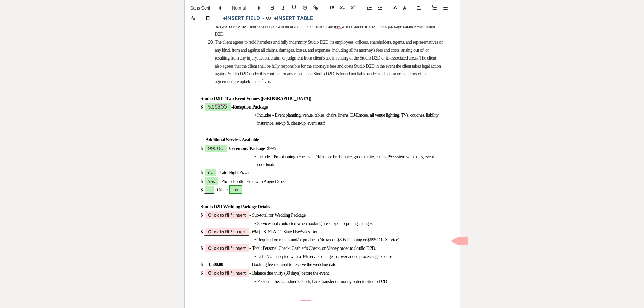
click at [242, 194] on span "na" at bounding box center [235, 189] width 13 height 9
select select "owner"
select select "custom_placeholder"
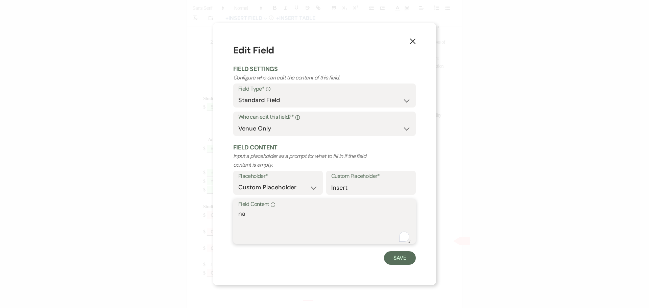
click at [251, 215] on textarea "na" at bounding box center [324, 226] width 172 height 34
click at [410, 42] on icon "X" at bounding box center [412, 41] width 6 height 6
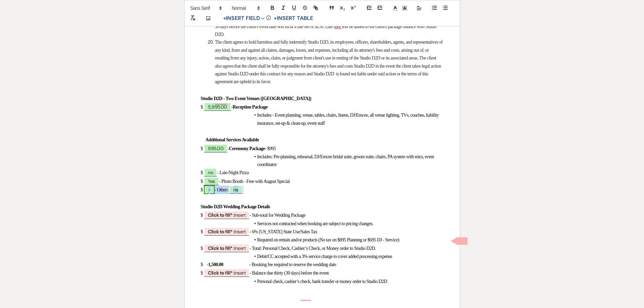
drag, startPoint x: 256, startPoint y: 217, endPoint x: 207, endPoint y: 215, distance: 49.0
click at [207, 194] on p "$ - - Other: na" at bounding box center [322, 189] width 243 height 8
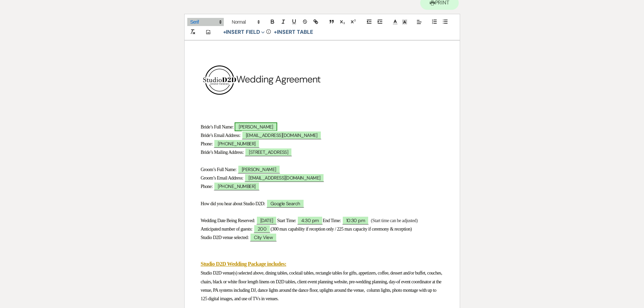
scroll to position [68, 0]
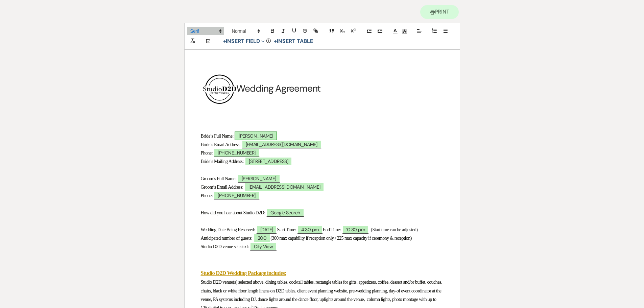
click at [265, 136] on span "[PERSON_NAME]" at bounding box center [255, 135] width 43 height 9
select select "owner"
select select "Name"
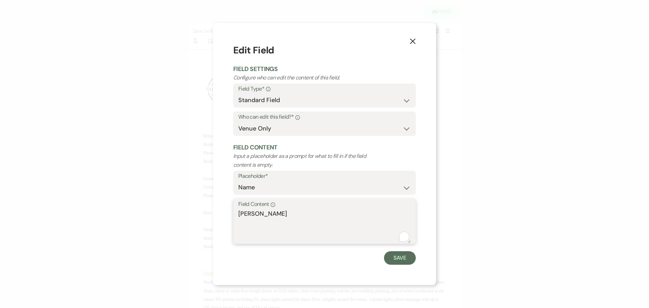
drag, startPoint x: 278, startPoint y: 214, endPoint x: 257, endPoint y: 214, distance: 21.6
click at [257, 214] on textarea "[PERSON_NAME]" at bounding box center [324, 226] width 172 height 34
type textarea "[PERSON_NAME]"
click at [390, 258] on button "Save" at bounding box center [400, 258] width 32 height 14
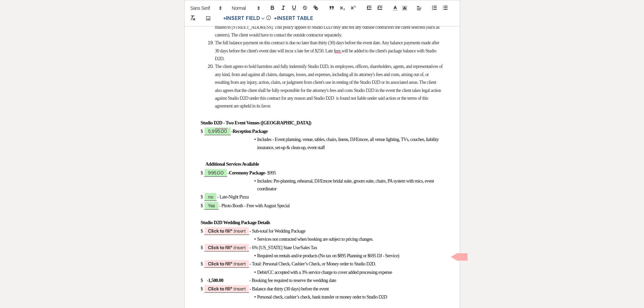
scroll to position [811, 0]
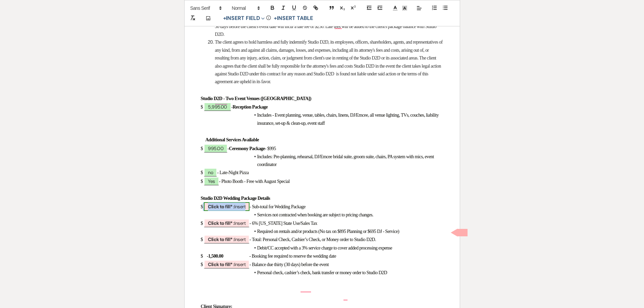
click at [241, 211] on span "Click to fill* : Insert" at bounding box center [227, 206] width 46 height 9
select select "owner"
select select "custom_placeholder"
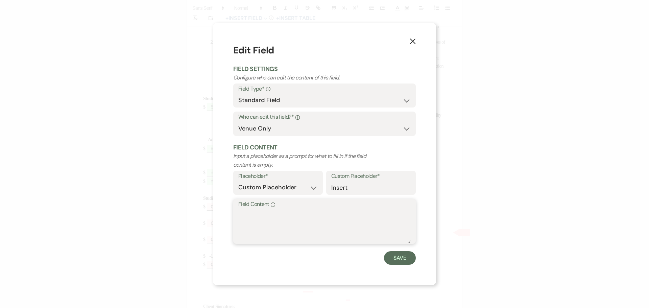
click at [245, 218] on textarea "Field Content Info" at bounding box center [324, 226] width 172 height 34
type textarea "6,990.00"
click at [391, 258] on button "Save" at bounding box center [400, 258] width 32 height 14
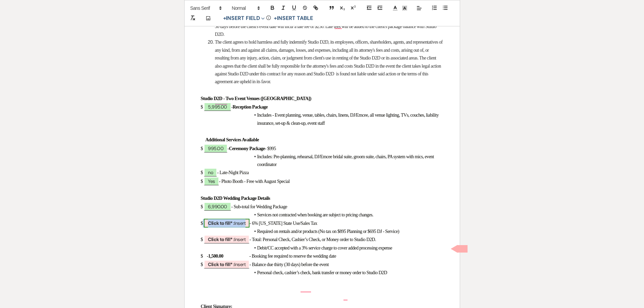
click at [243, 227] on span "Click to fill* : Insert" at bounding box center [227, 223] width 46 height 9
select select "owner"
select select "custom_placeholder"
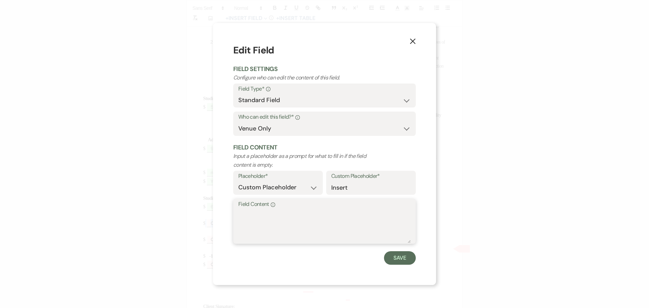
click at [261, 226] on textarea "Field Content Info" at bounding box center [324, 226] width 172 height 34
type textarea "324.00"
click at [397, 258] on button "Save" at bounding box center [400, 258] width 32 height 14
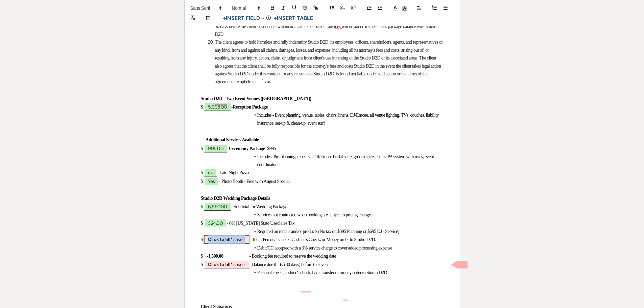
click at [246, 244] on span "Click to fill* : Insert" at bounding box center [227, 239] width 46 height 9
select select "owner"
select select "custom_placeholder"
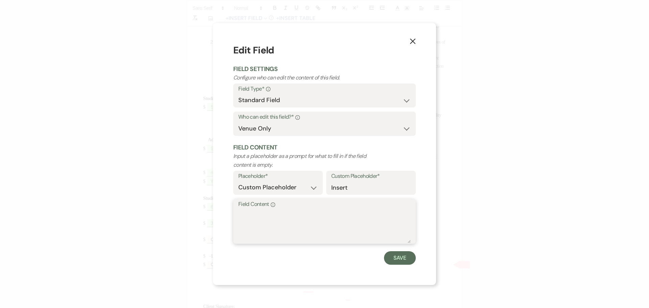
click at [244, 221] on textarea "Field Content Info" at bounding box center [324, 226] width 172 height 34
type textarea "7,314.00"
click at [390, 258] on button "Save" at bounding box center [400, 258] width 32 height 14
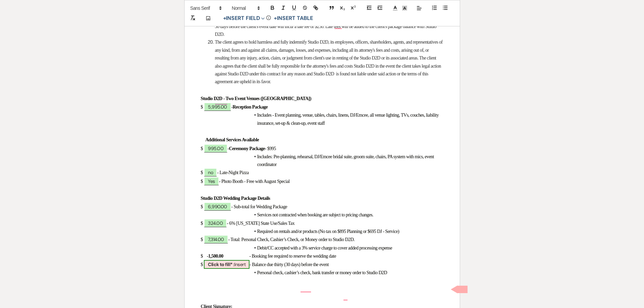
click at [242, 269] on span "Click to fill* : Insert" at bounding box center [227, 264] width 46 height 9
select select "owner"
select select "custom_placeholder"
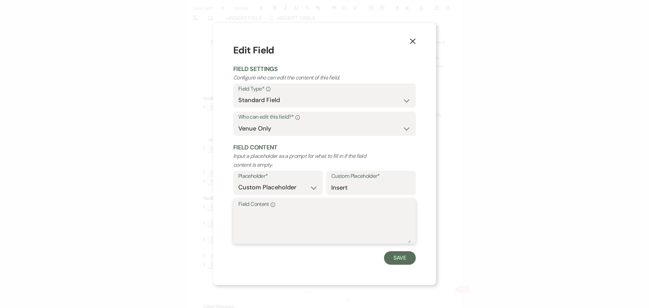
click at [250, 225] on textarea "Field Content Info" at bounding box center [324, 226] width 172 height 34
type textarea "5,814.00"
click at [400, 258] on button "Save" at bounding box center [400, 258] width 32 height 14
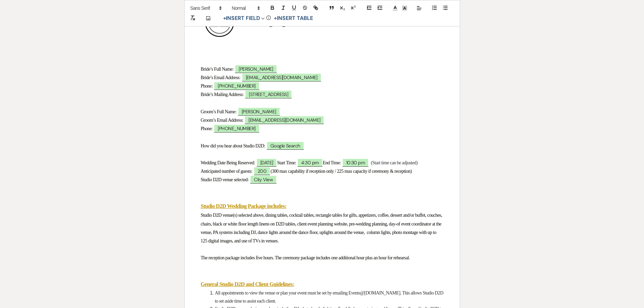
scroll to position [101, 0]
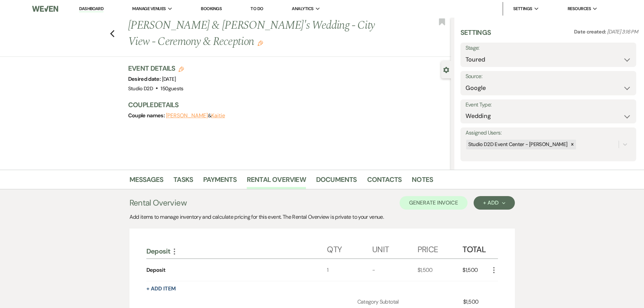
select select "5"
select select "6"
click at [148, 179] on link "Messages" at bounding box center [146, 181] width 34 height 15
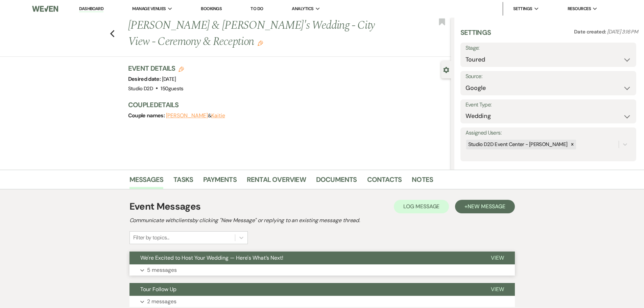
click at [169, 272] on p "5 messages" at bounding box center [162, 270] width 30 height 9
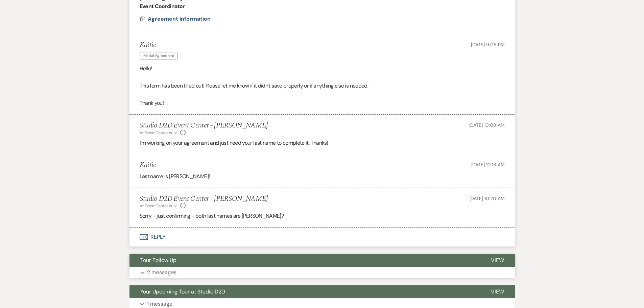
scroll to position [429, 0]
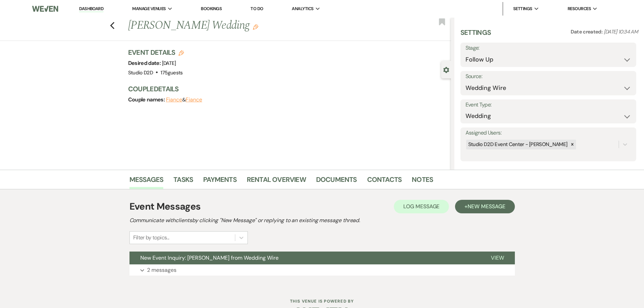
select select "9"
click at [170, 270] on p "2 messages" at bounding box center [161, 270] width 29 height 9
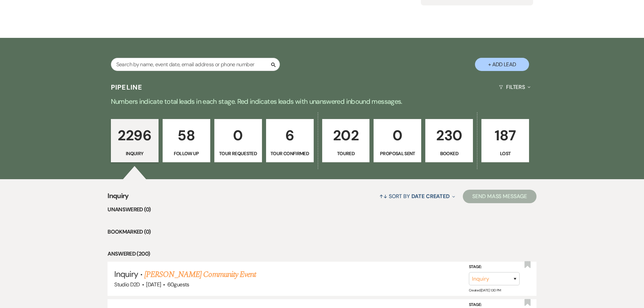
scroll to position [34, 0]
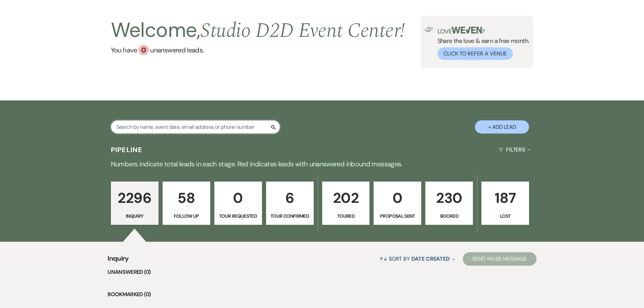
click at [204, 127] on input "text" at bounding box center [195, 126] width 169 height 13
type input "[PERSON_NAME]"
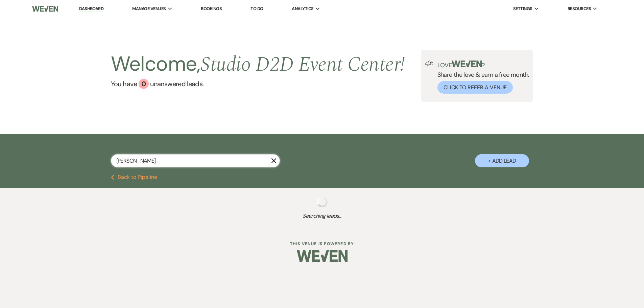
select select "9"
select select "5"
select select "8"
select select "11"
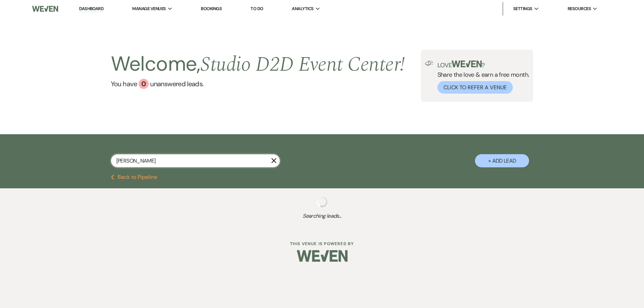
select select "8"
select select "4"
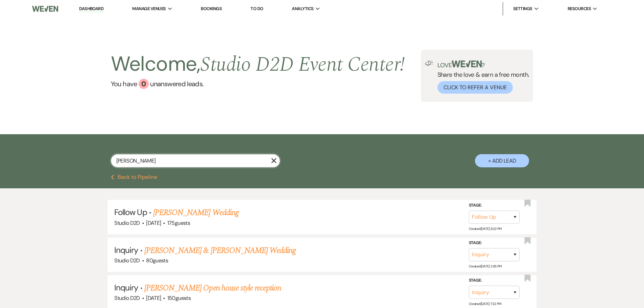
type input "[PERSON_NAME]"
click at [509, 255] on select "Inquiry Follow Up Tour Requested Tour Confirmed Toured Proposal Sent Booked Lost" at bounding box center [494, 254] width 51 height 13
select select "8"
click at [469, 248] on select "Inquiry Follow Up Tour Requested Tour Confirmed Toured Proposal Sent Booked Lost" at bounding box center [494, 254] width 51 height 13
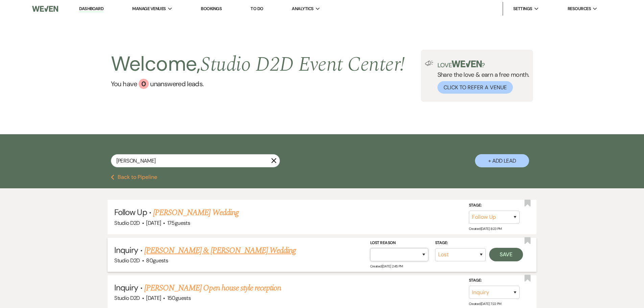
click at [407, 255] on select "Booked Elsewhere Budget Date Unavailable No Response Not a Good Match Capacity …" at bounding box center [399, 254] width 58 height 13
select select "6"
click at [370, 248] on select "Booked Elsewhere Budget Date Unavailable No Response Not a Good Match Capacity …" at bounding box center [399, 254] width 58 height 13
click at [507, 254] on button "Save" at bounding box center [506, 255] width 34 height 14
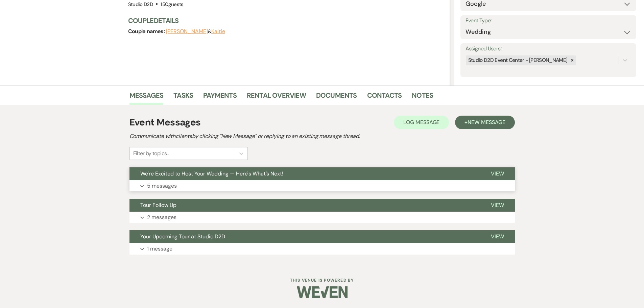
click at [176, 184] on p "5 messages" at bounding box center [162, 185] width 30 height 9
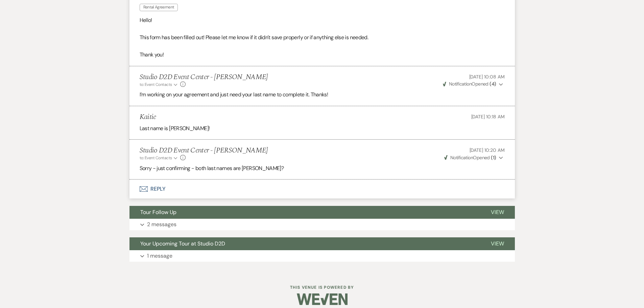
scroll to position [456, 0]
